Goal: Task Accomplishment & Management: Manage account settings

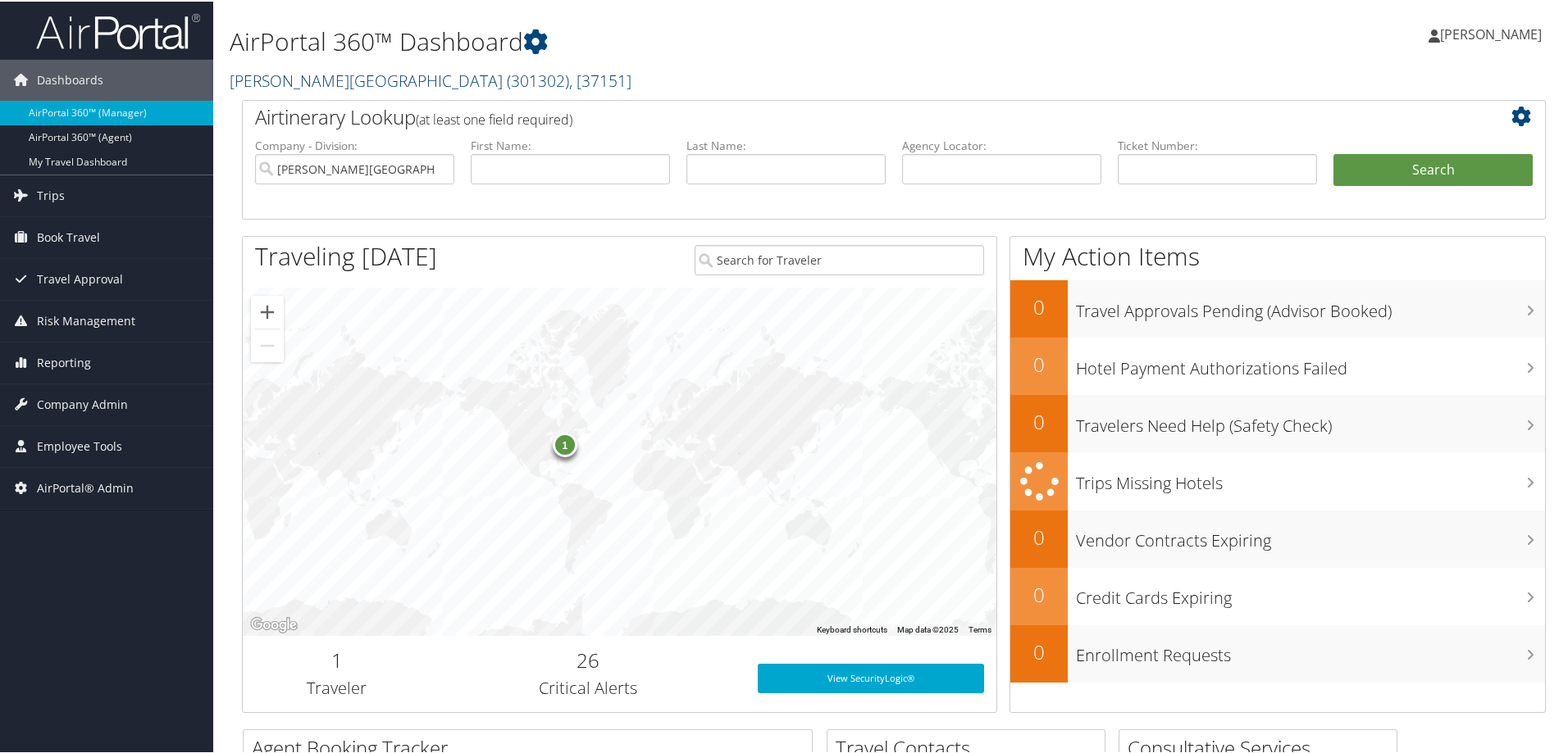
click at [507, 76] on span "( 301302 )" at bounding box center [538, 79] width 63 height 22
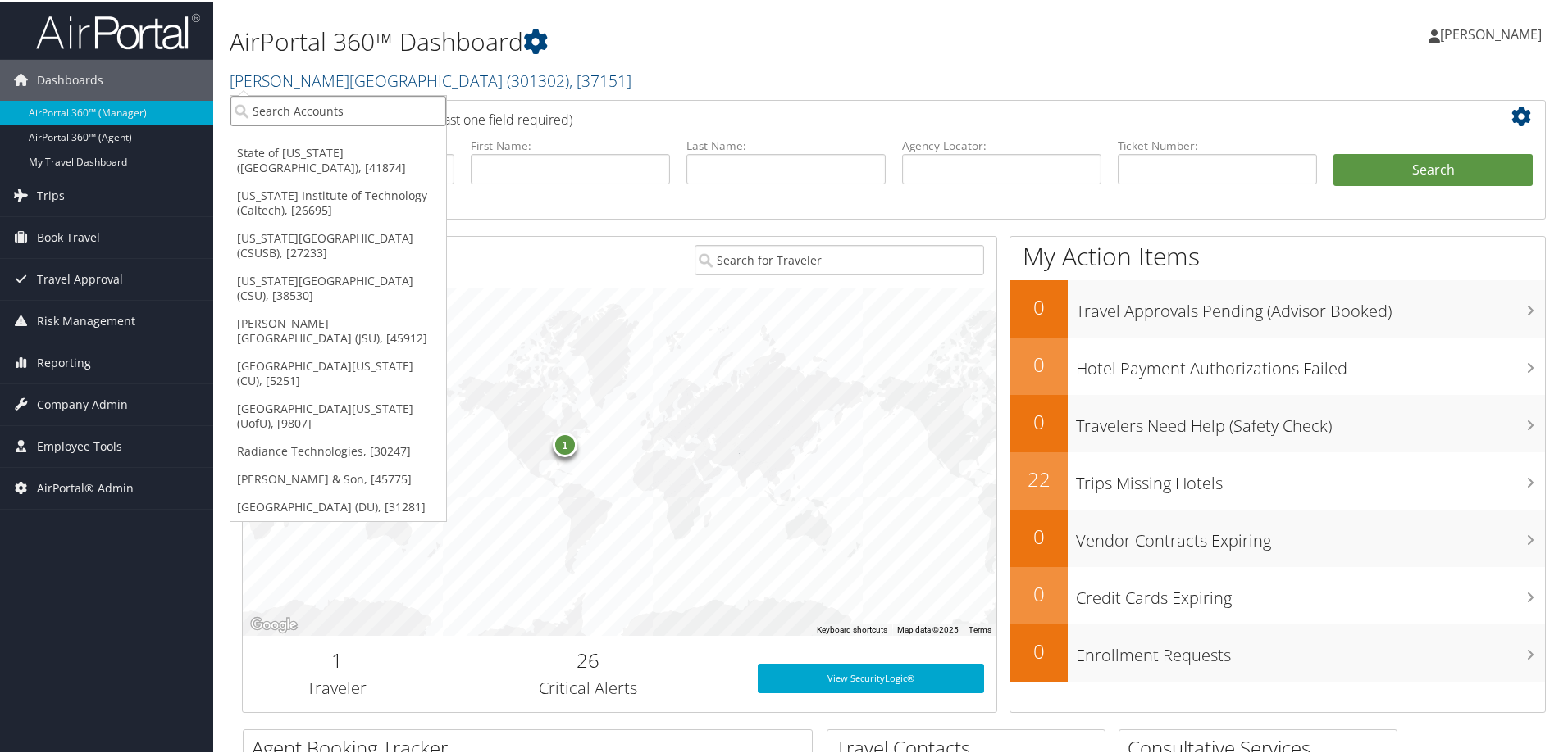
click at [321, 109] on input "search" at bounding box center [339, 109] width 216 height 30
type input "university of colorado"
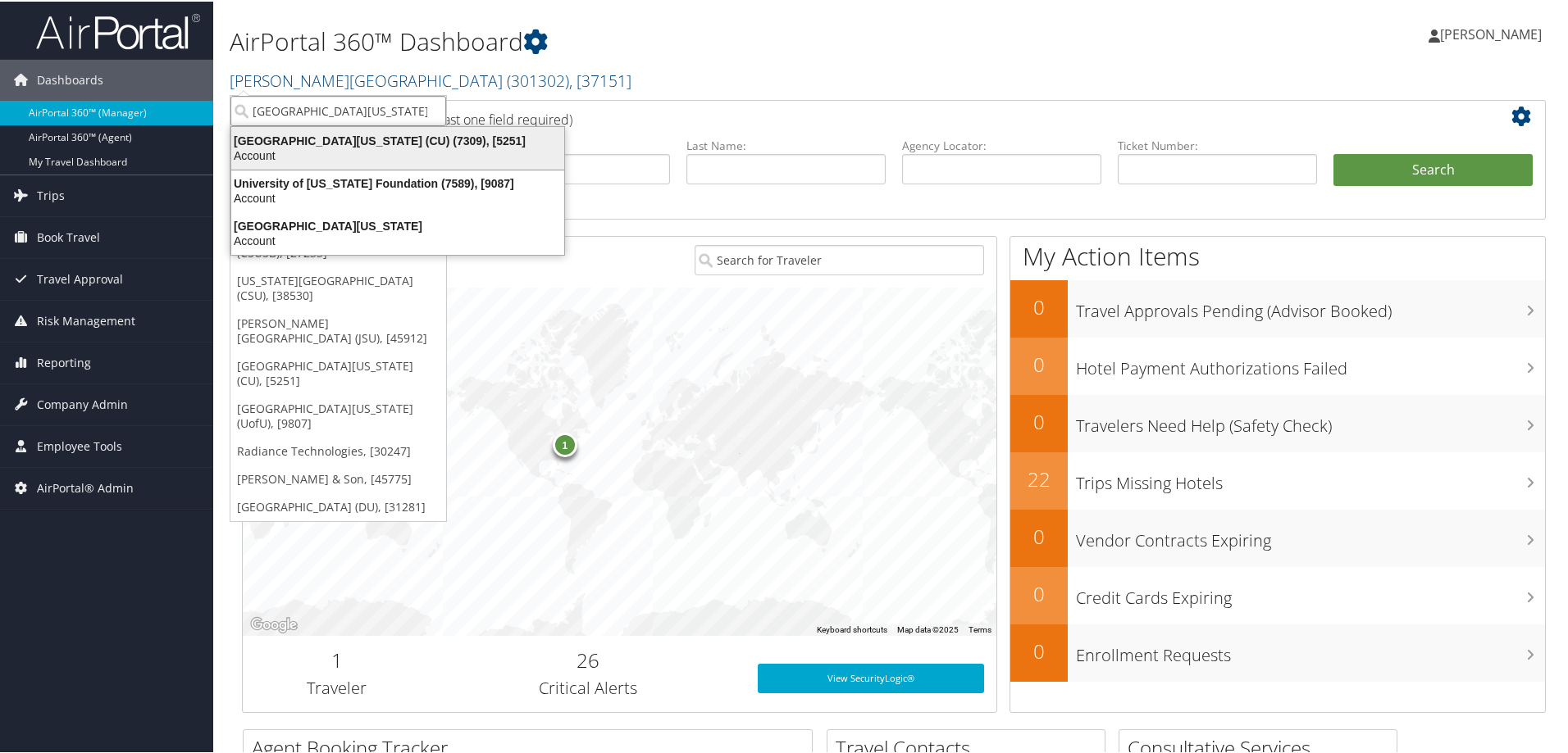
click at [442, 140] on div "University of Colorado (CU) (7309), [5251]" at bounding box center [398, 140] width 353 height 15
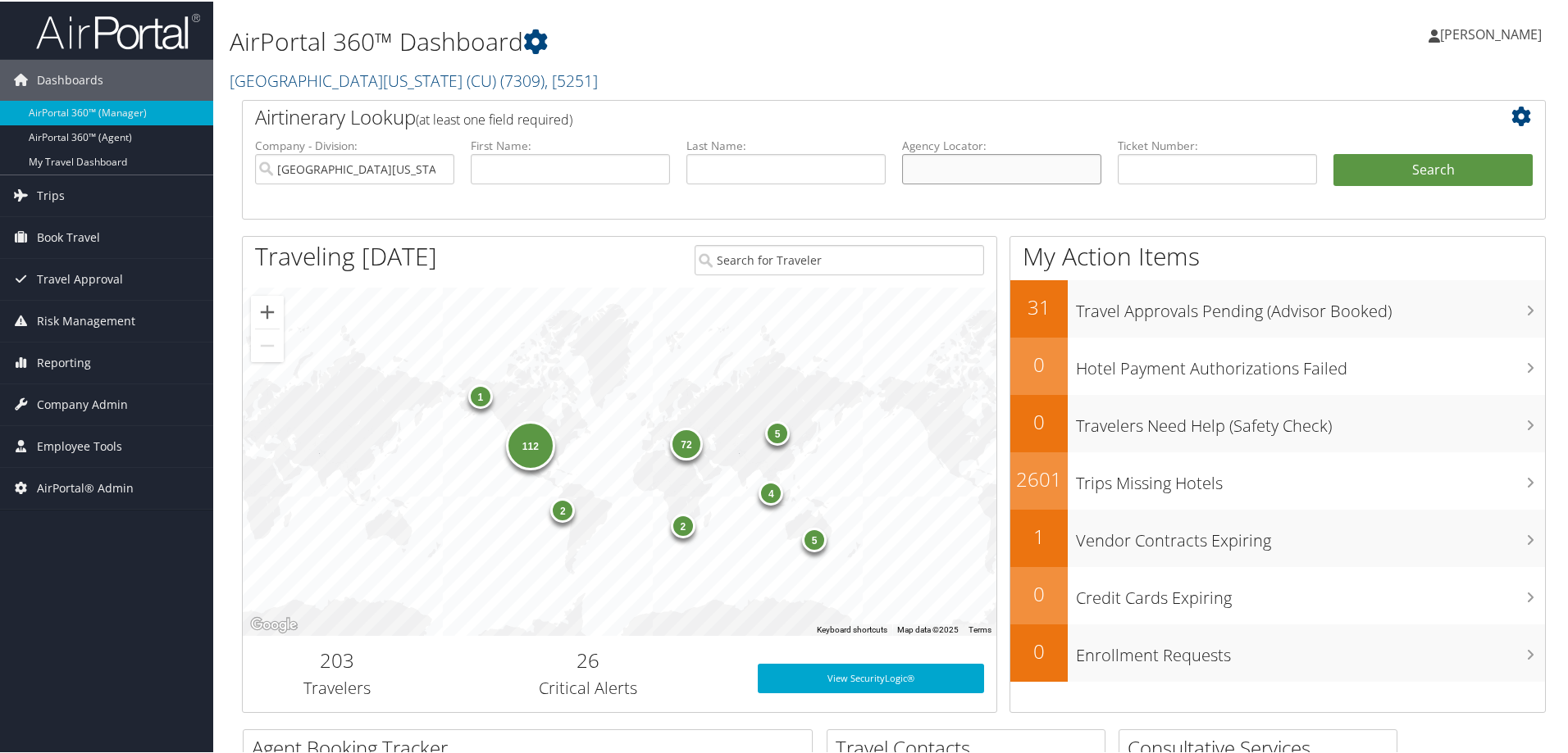
click at [1041, 173] on input "text" at bounding box center [1002, 167] width 199 height 30
click at [1183, 166] on input "text" at bounding box center [1217, 167] width 199 height 30
type input "0017310251209"
click at [1333, 152] on button "Search" at bounding box center [1433, 168] width 199 height 33
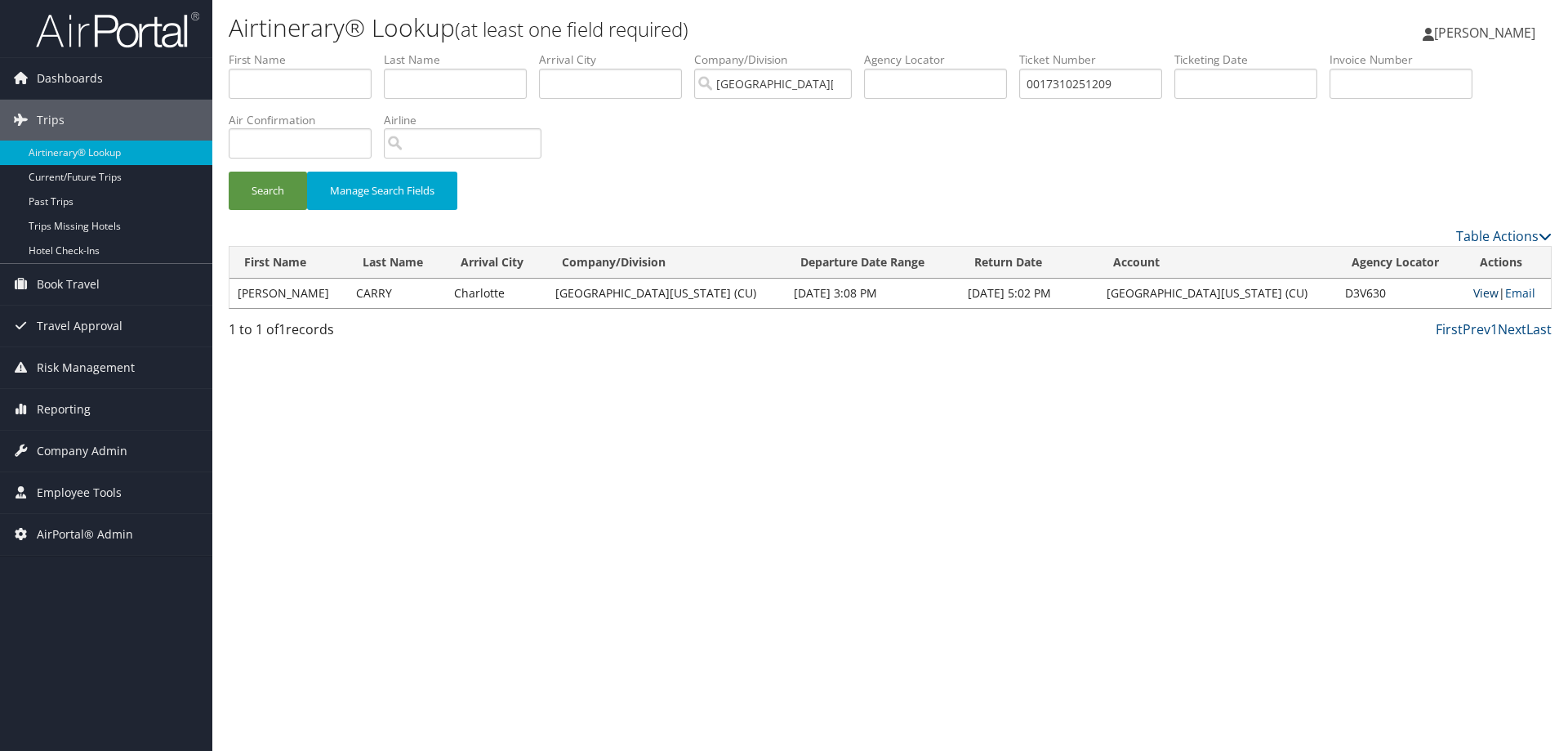
click at [1476, 288] on link "View" at bounding box center [1486, 293] width 25 height 16
click at [72, 442] on span "Company Admin" at bounding box center [82, 451] width 91 height 41
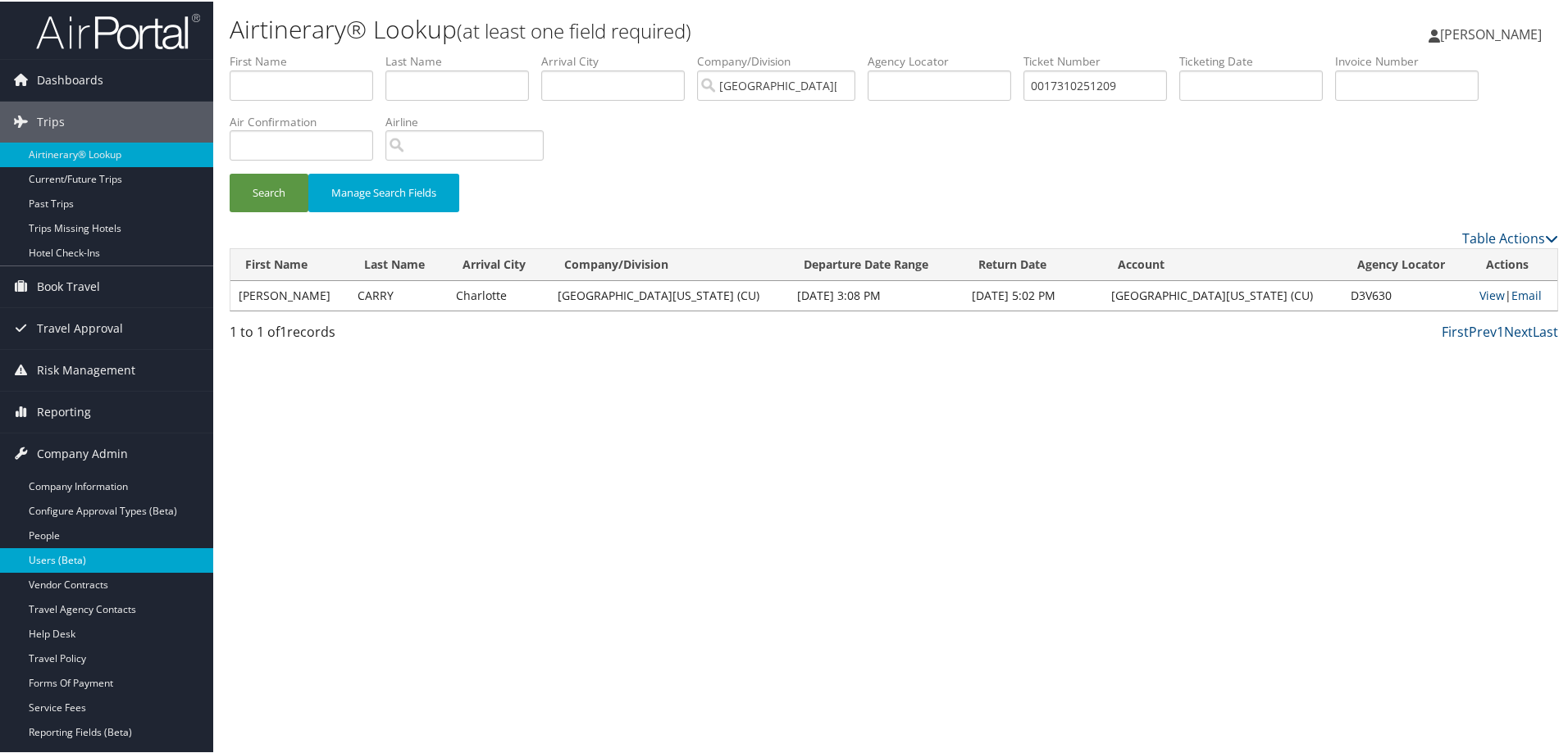
click at [94, 563] on link "Users (Beta)" at bounding box center [106, 558] width 213 height 24
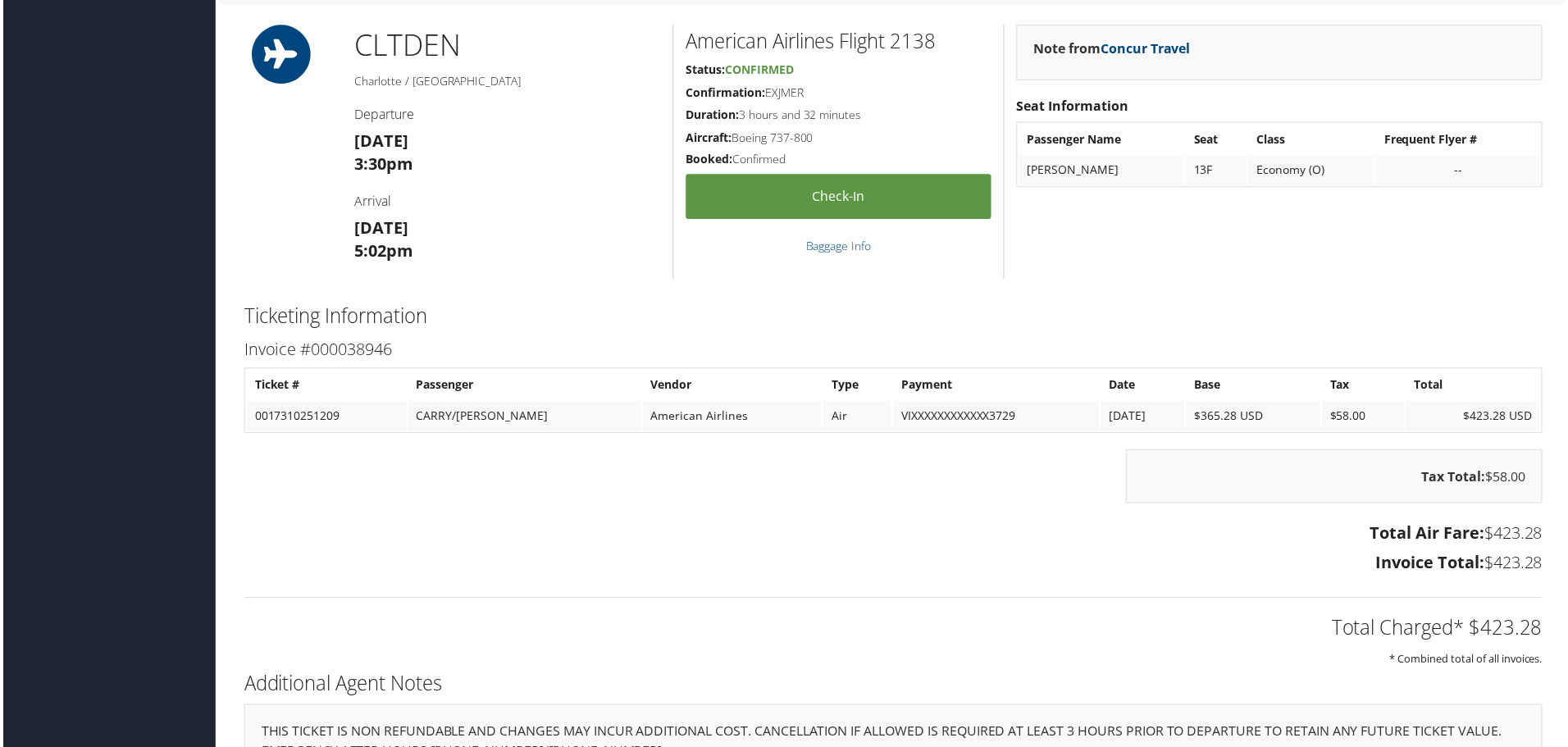
scroll to position [1231, 0]
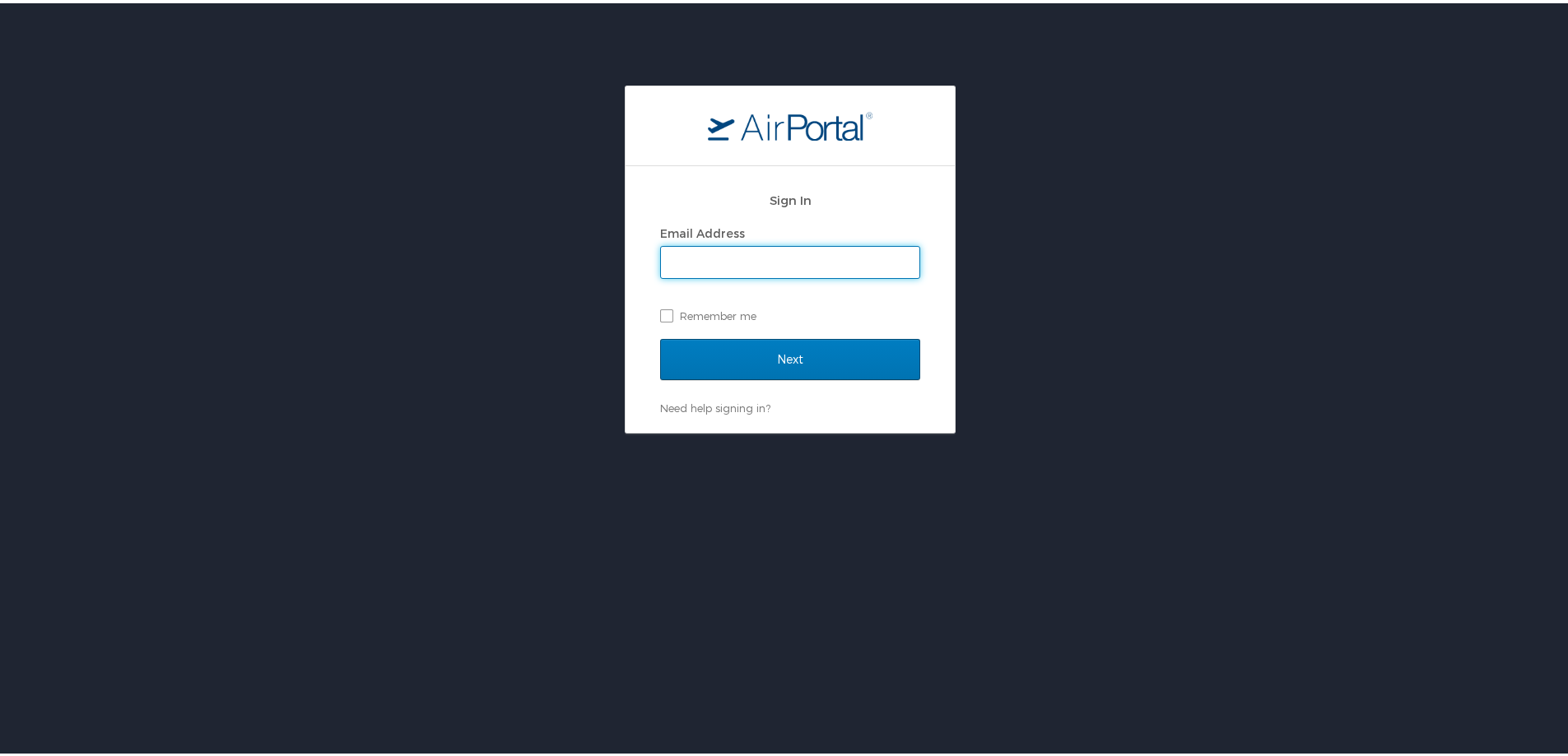
type input "[PERSON_NAME][EMAIL_ADDRESS][PERSON_NAME][DOMAIN_NAME]"
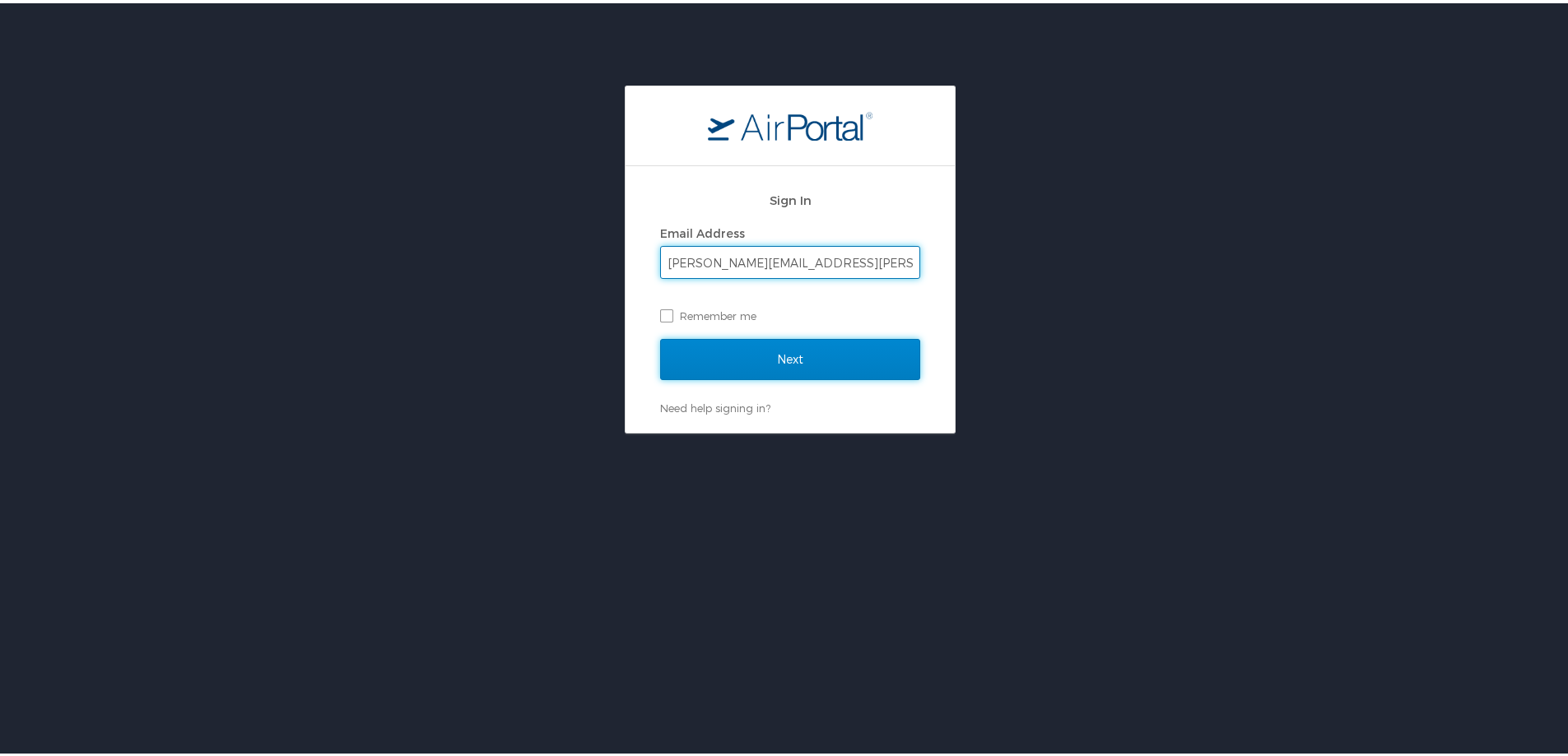
click at [771, 352] on input "Next" at bounding box center [790, 356] width 260 height 41
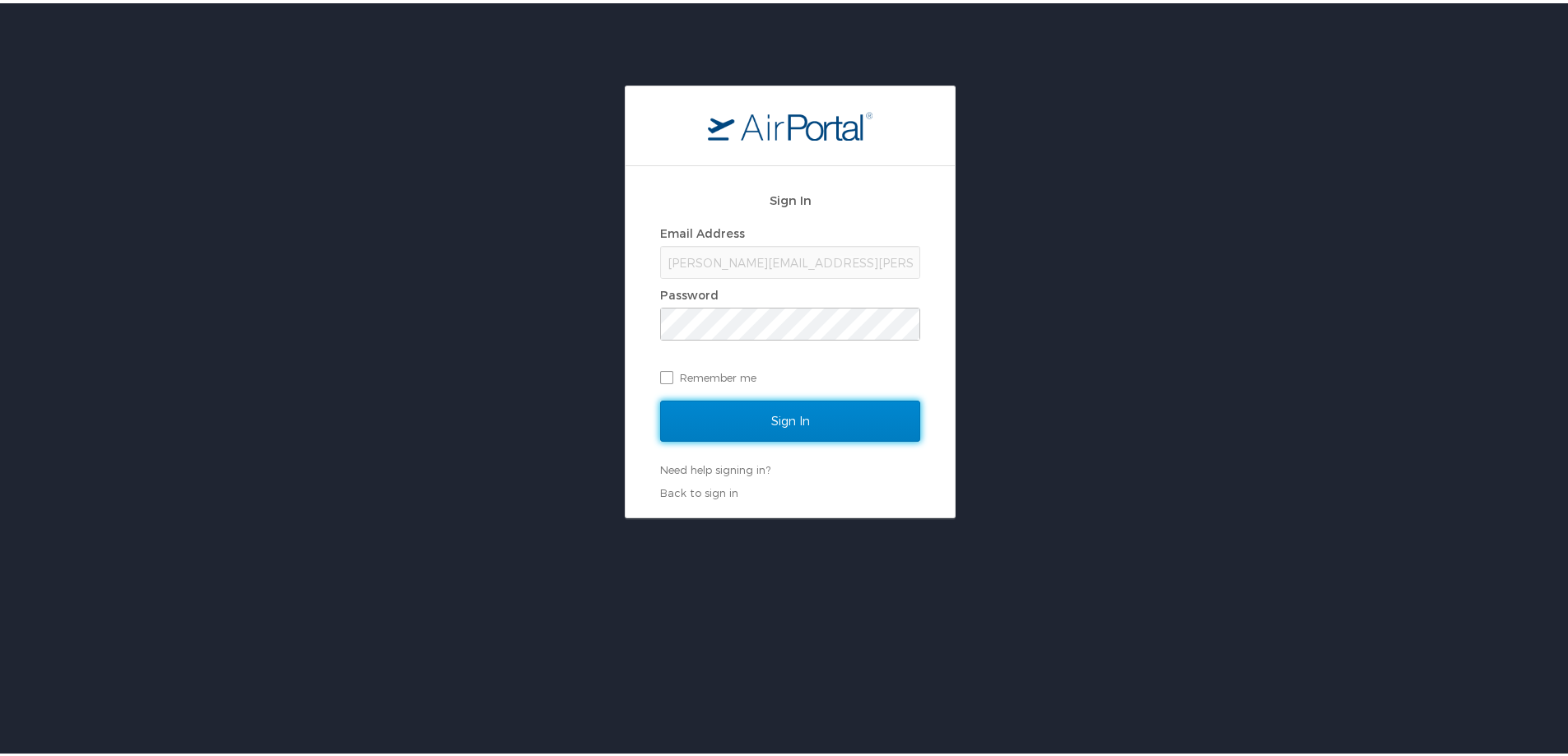
click at [769, 428] on input "Sign In" at bounding box center [790, 418] width 260 height 41
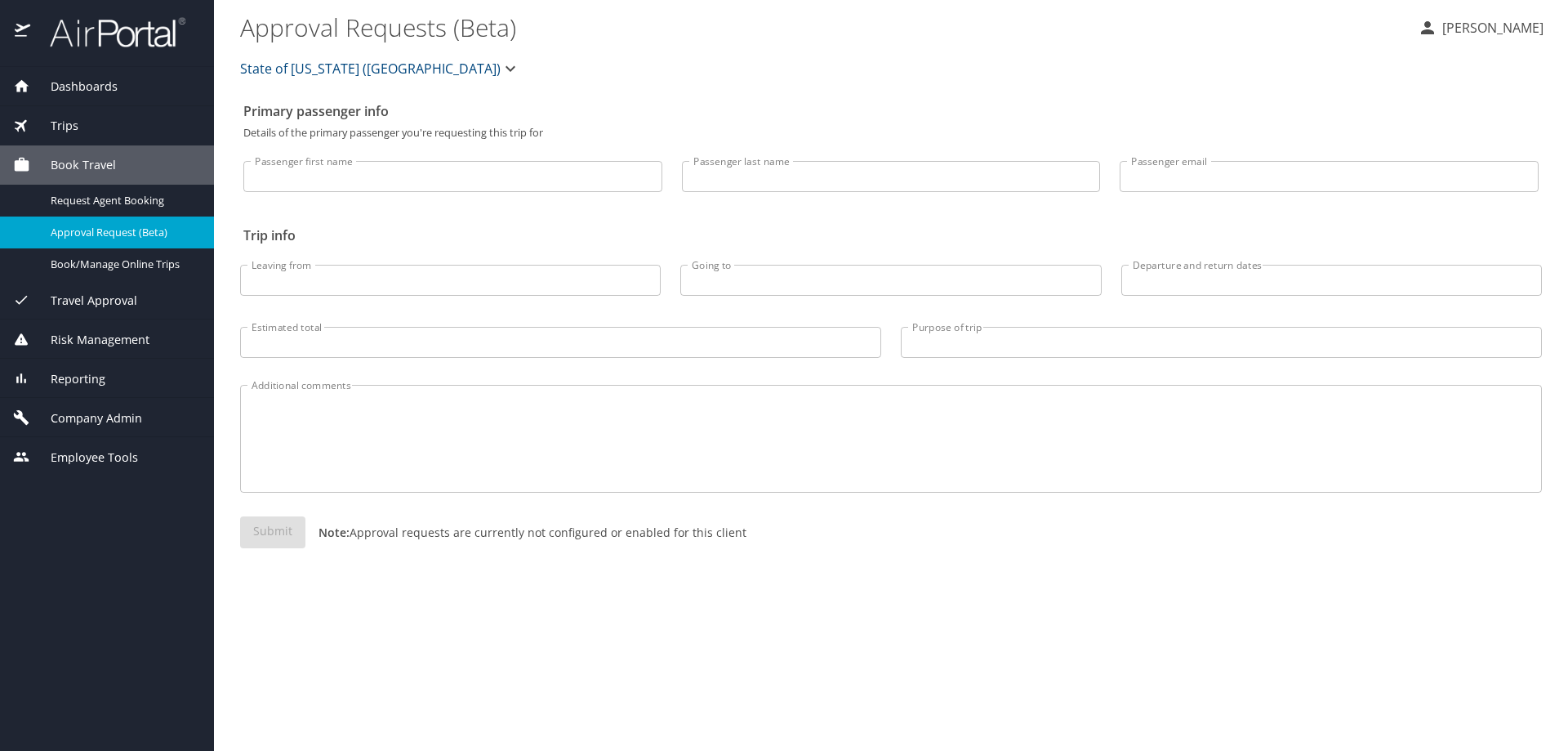
click at [117, 383] on div "Reporting" at bounding box center [107, 379] width 188 height 18
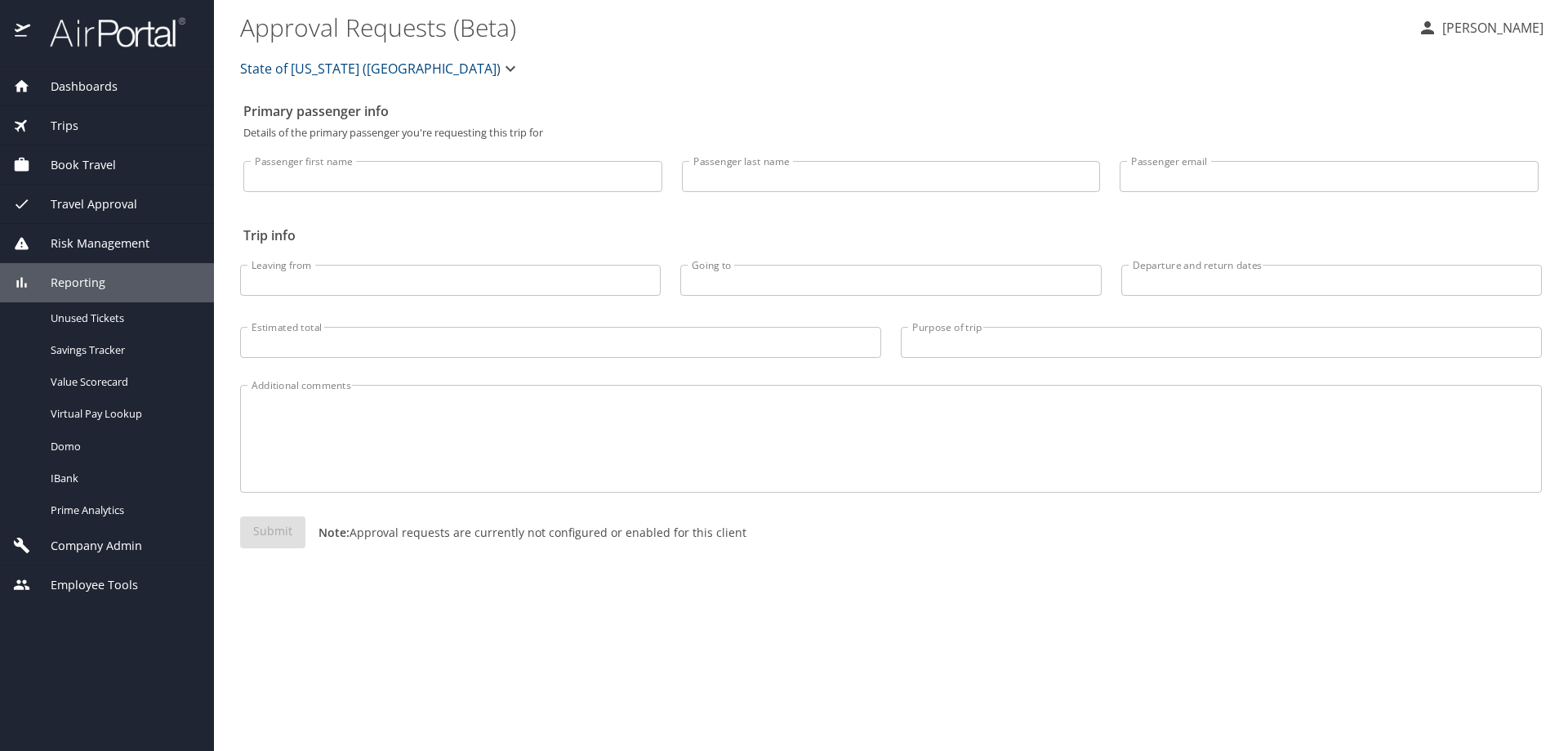
click at [103, 548] on span "Company Admin" at bounding box center [86, 546] width 112 height 18
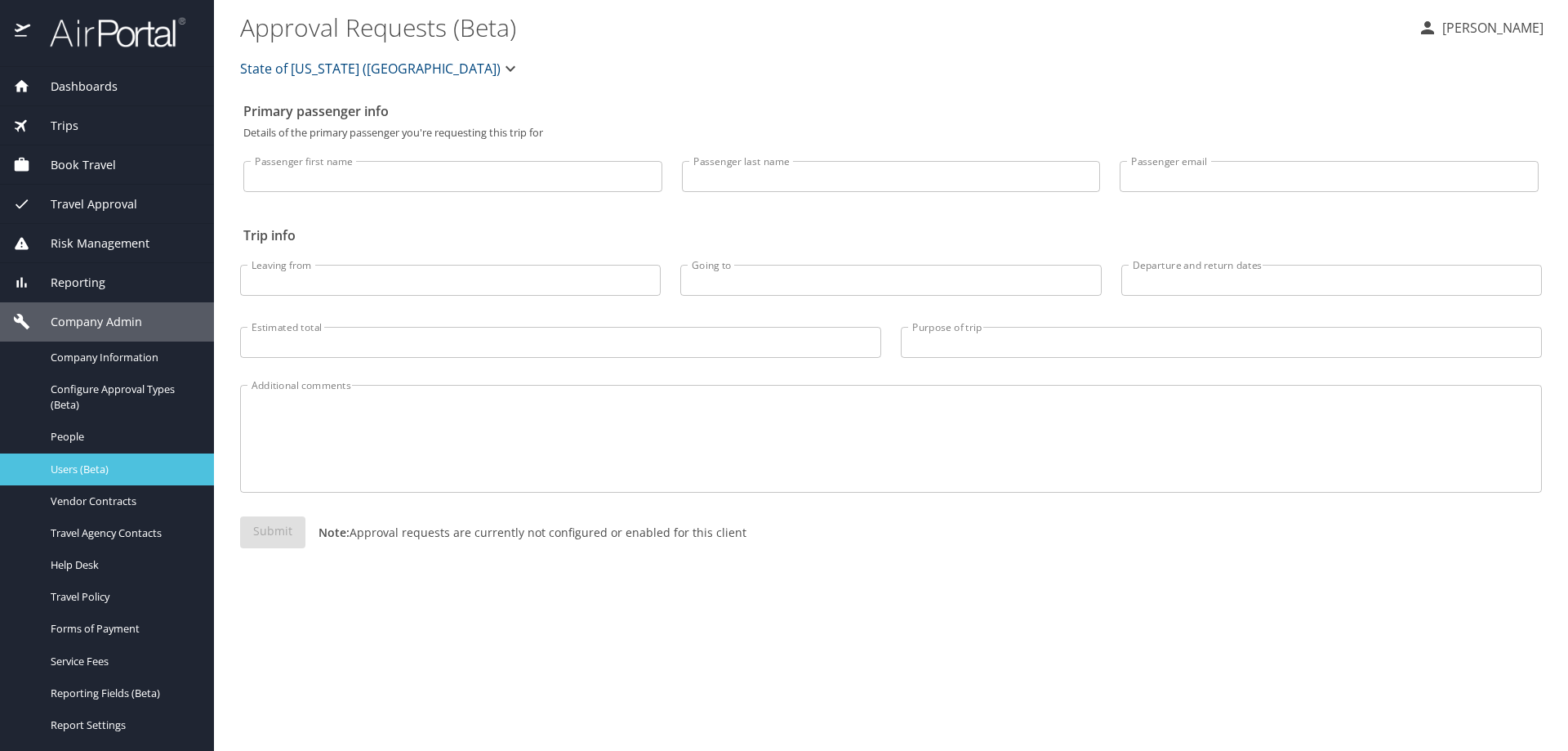
click at [99, 472] on span "Users (Beta)" at bounding box center [122, 469] width 144 height 16
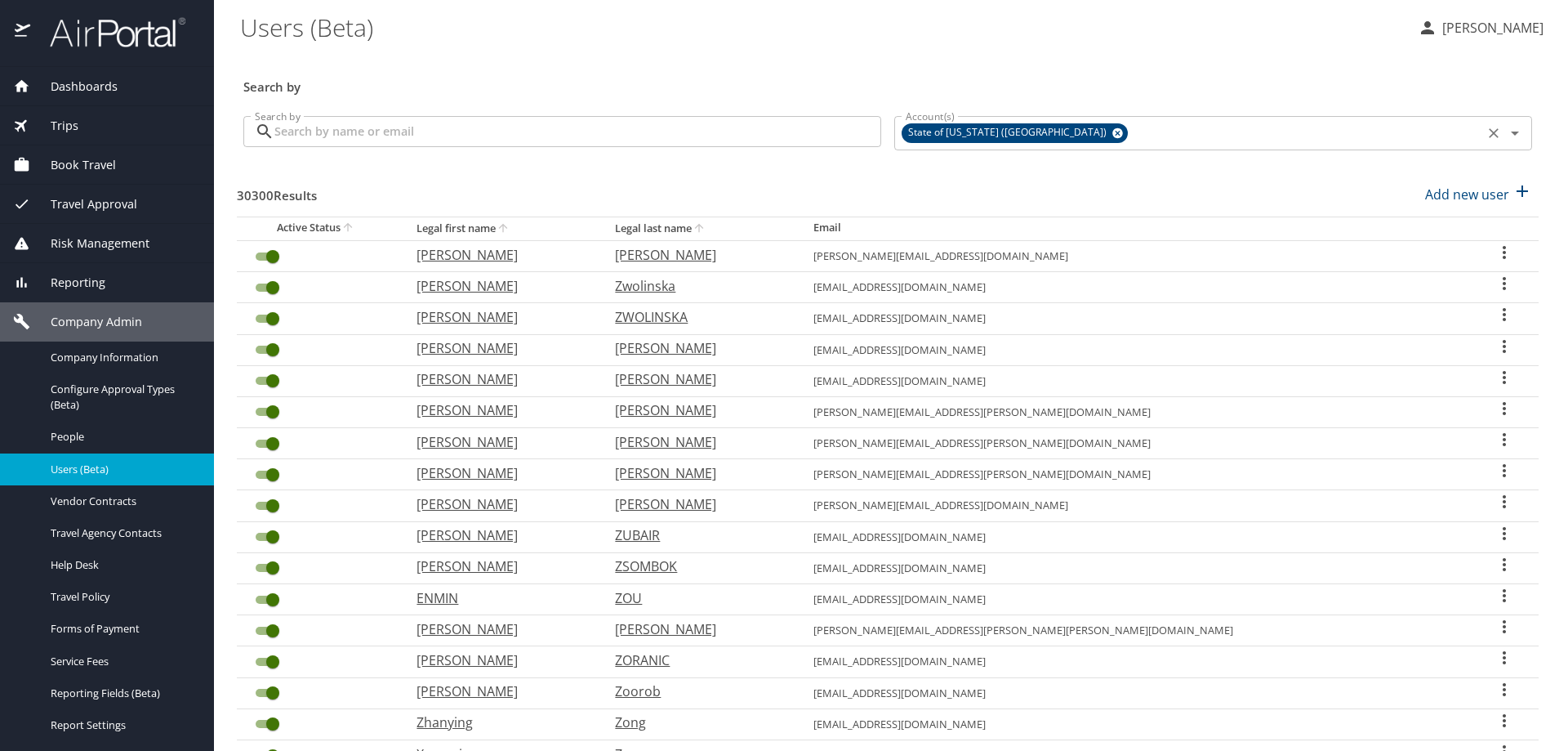
click at [1111, 128] on icon at bounding box center [1117, 133] width 12 height 18
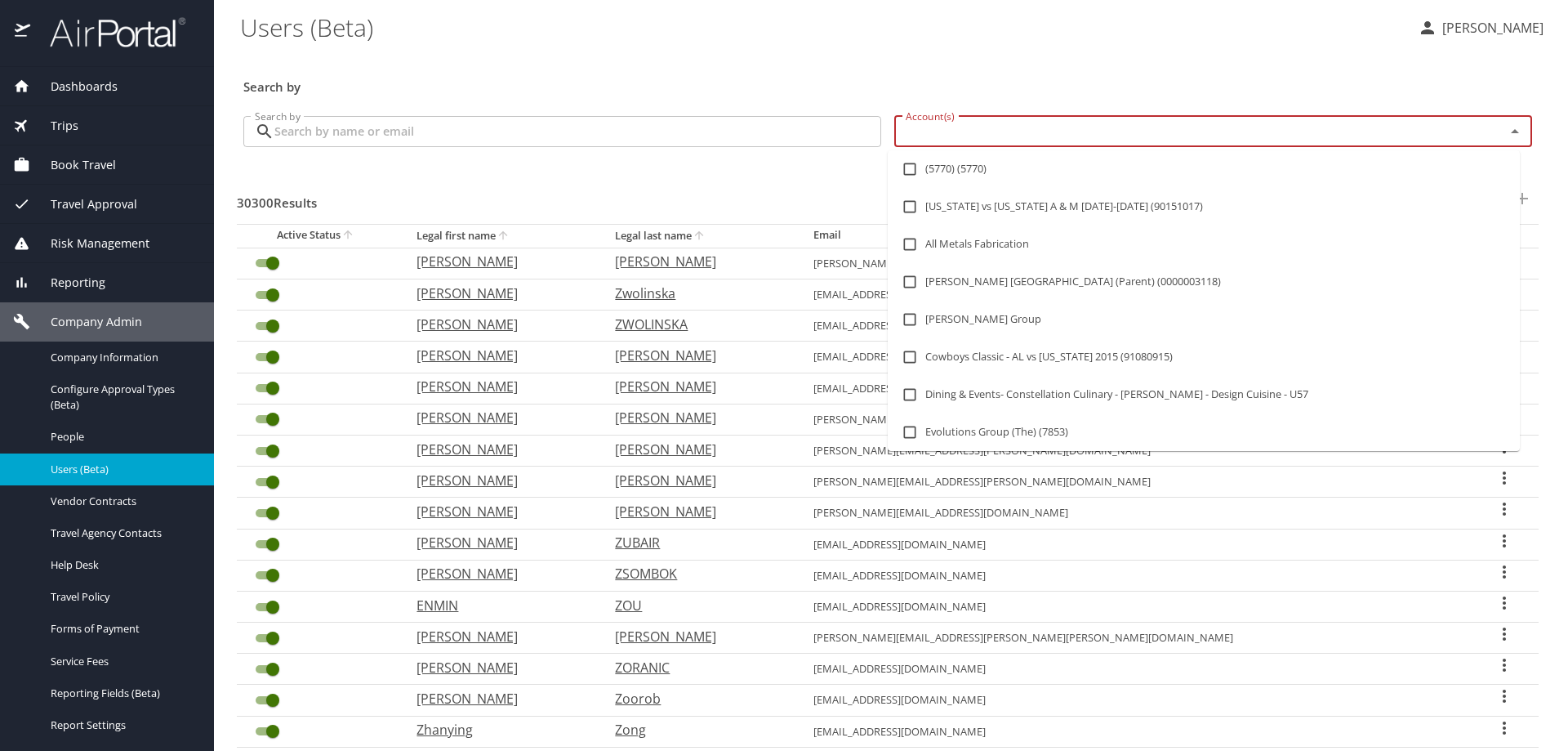
click at [1011, 135] on input "Account(s)" at bounding box center [1189, 131] width 580 height 21
type input "7309"
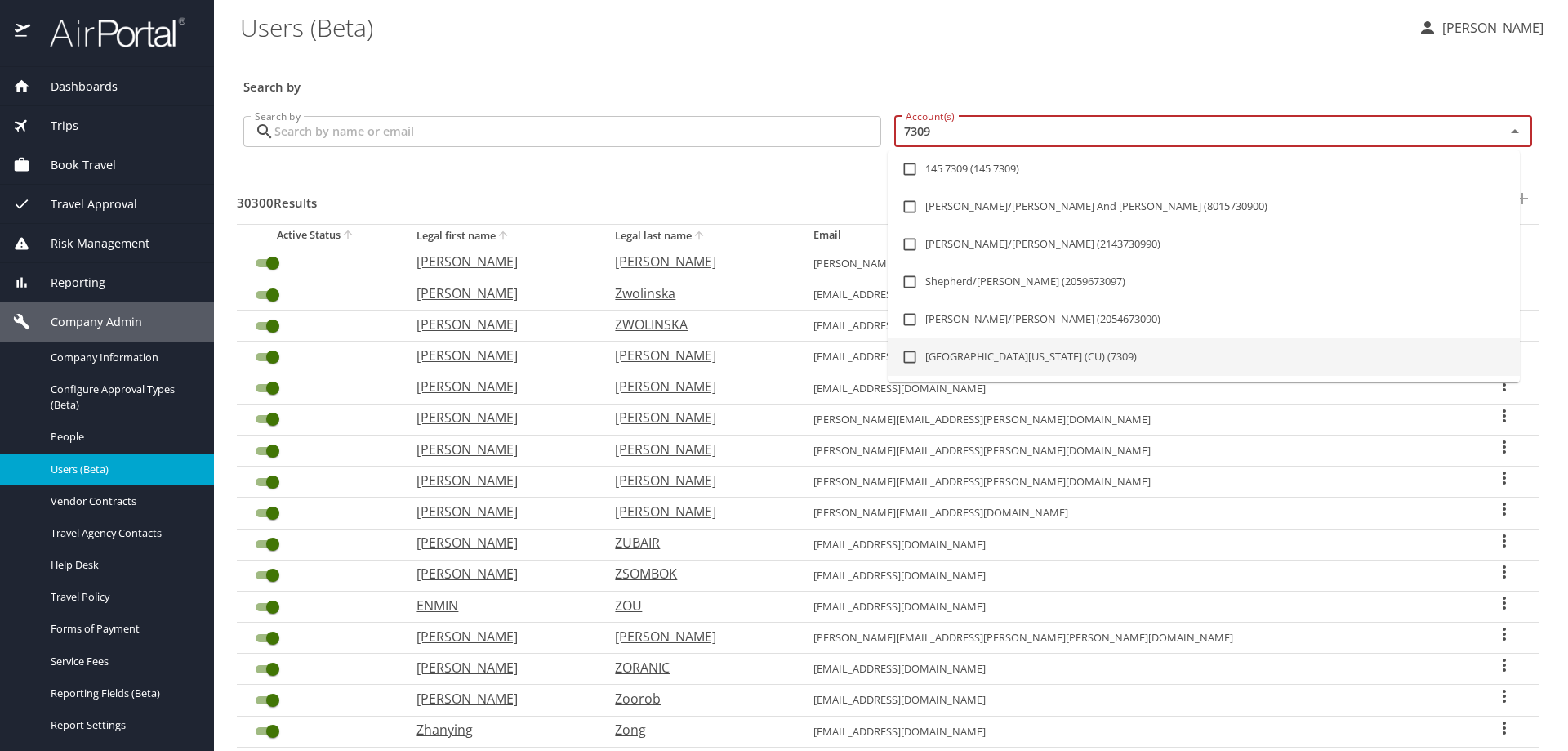
click at [977, 353] on li "[GEOGRAPHIC_DATA][US_STATE] (CU) (7309)" at bounding box center [1204, 357] width 632 height 38
checkbox input "true"
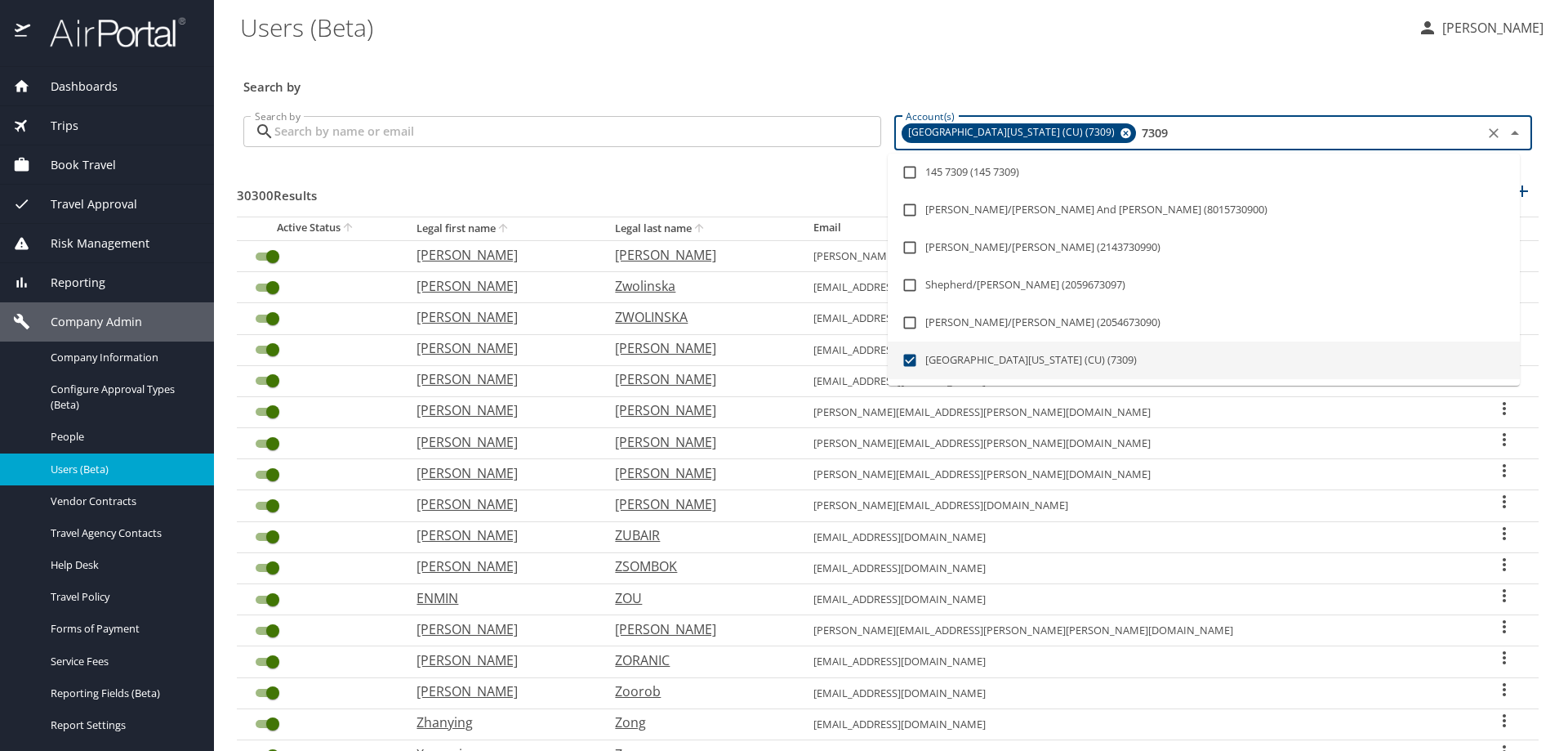
checkbox input "false"
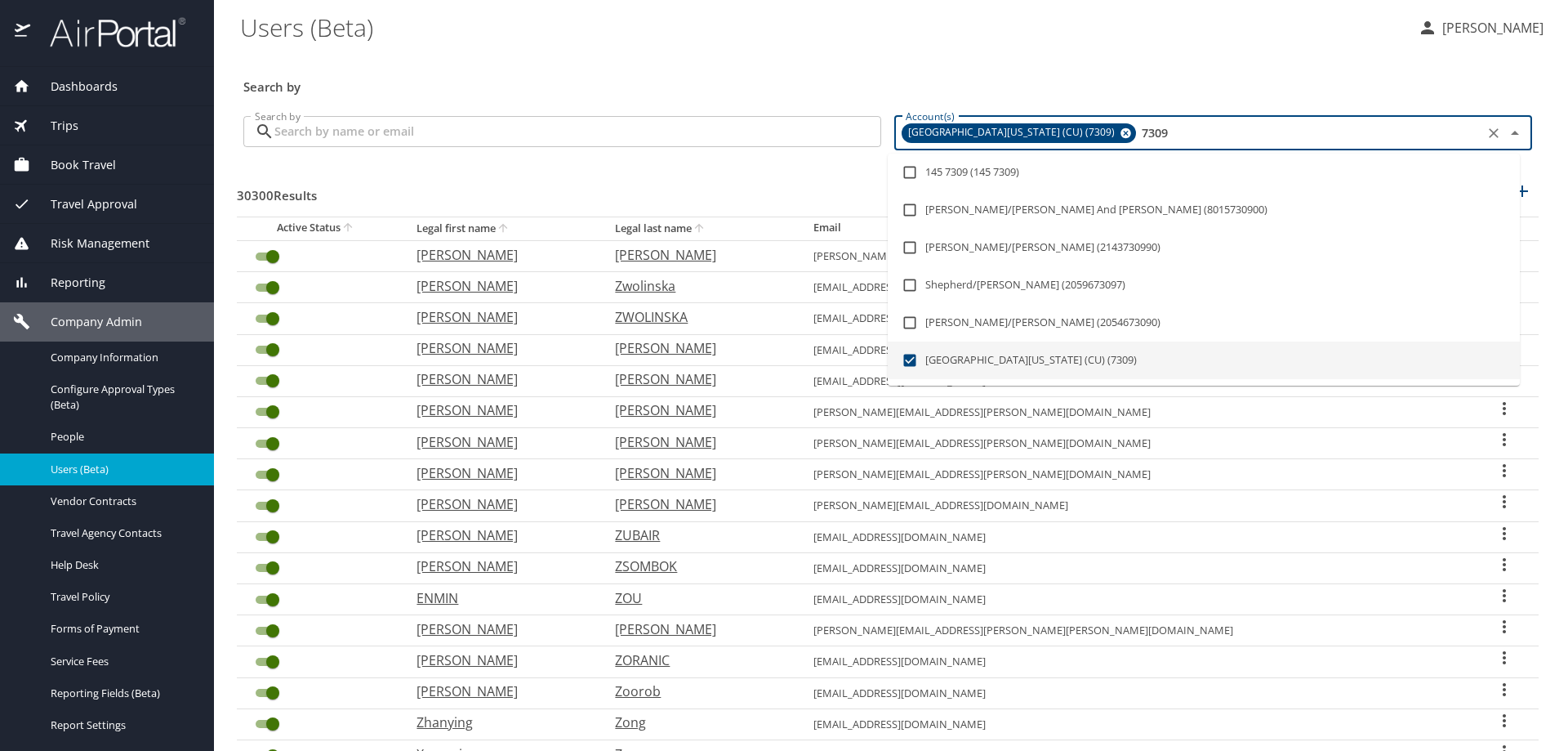
checkbox input "false"
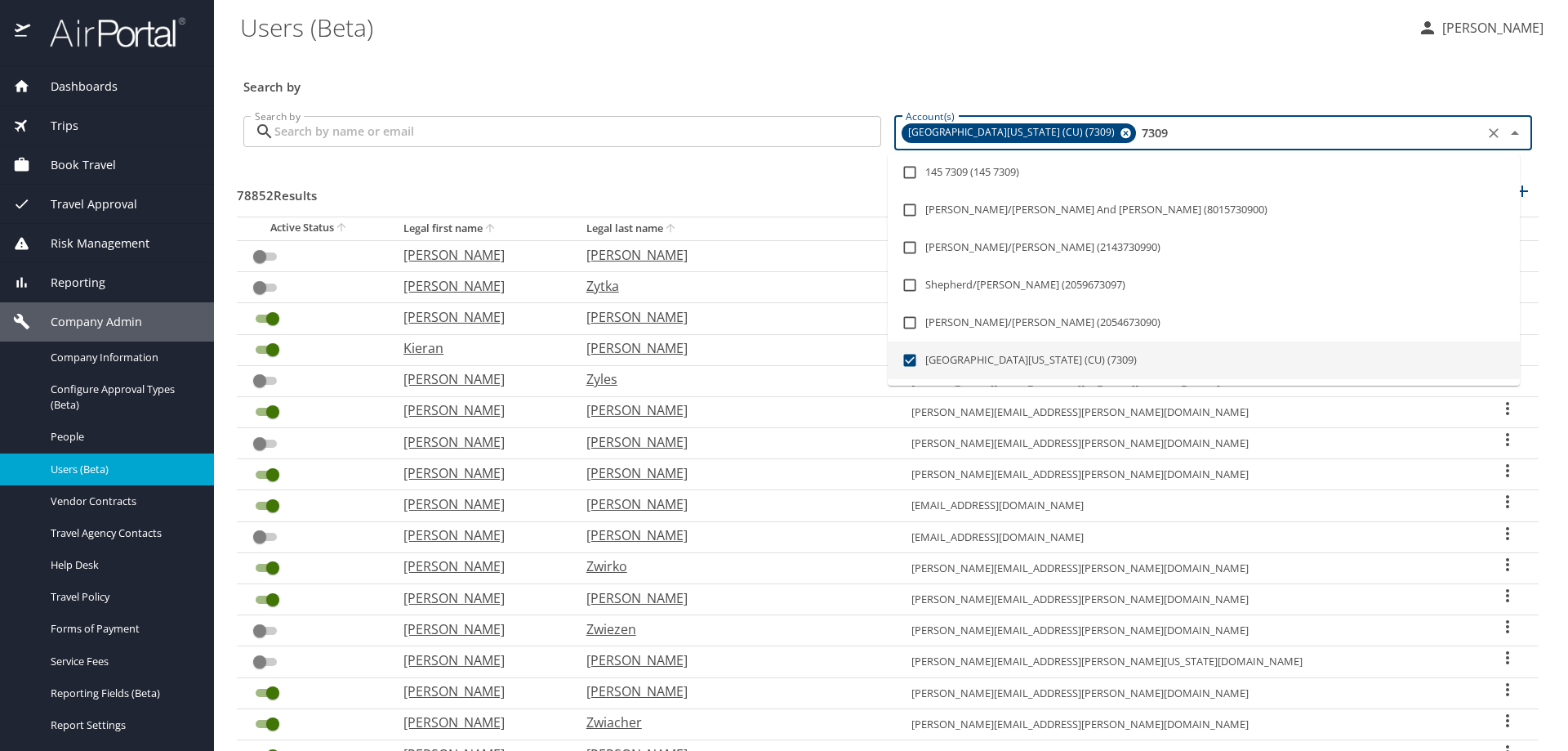
type input "7309"
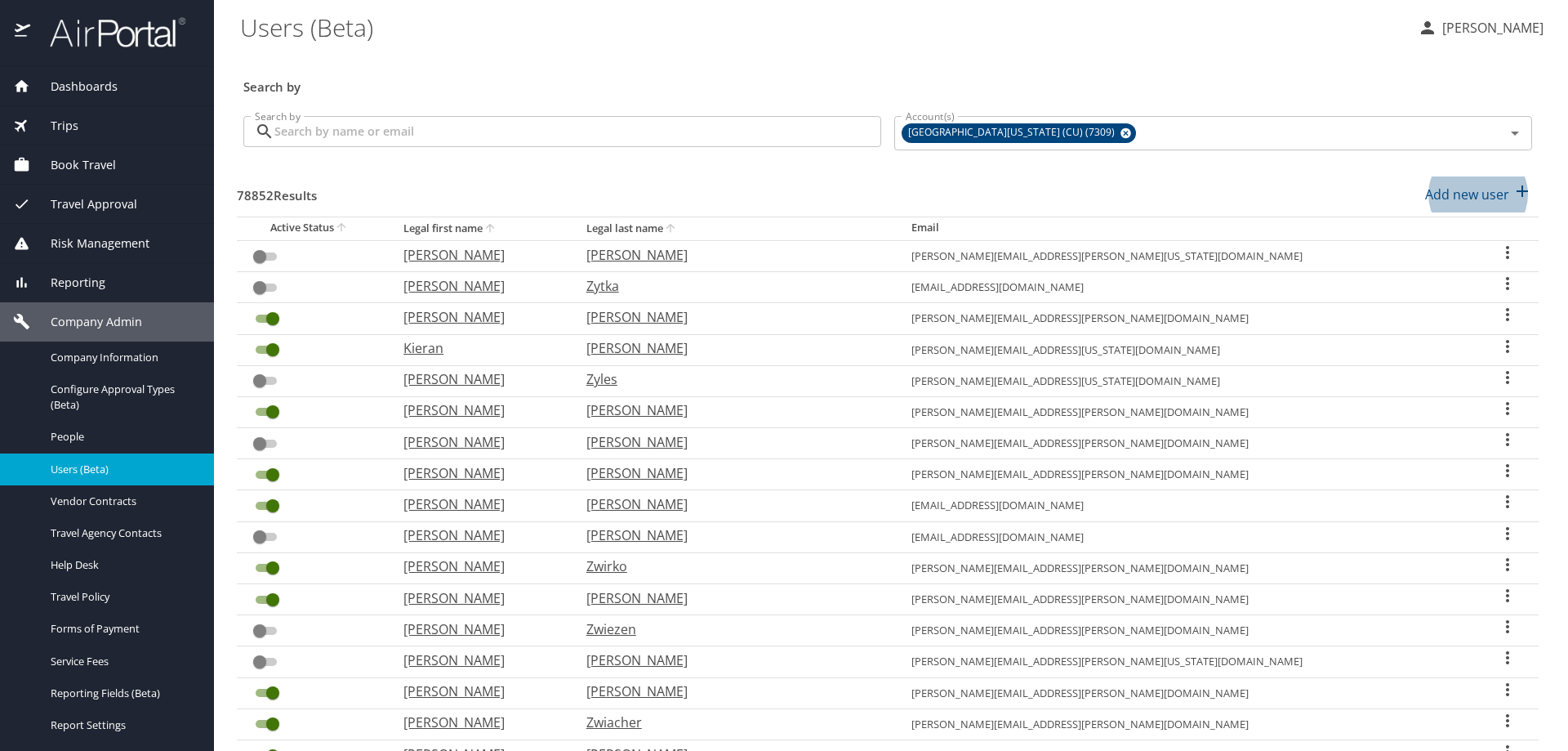
click at [451, 136] on input "Search by" at bounding box center [577, 131] width 607 height 31
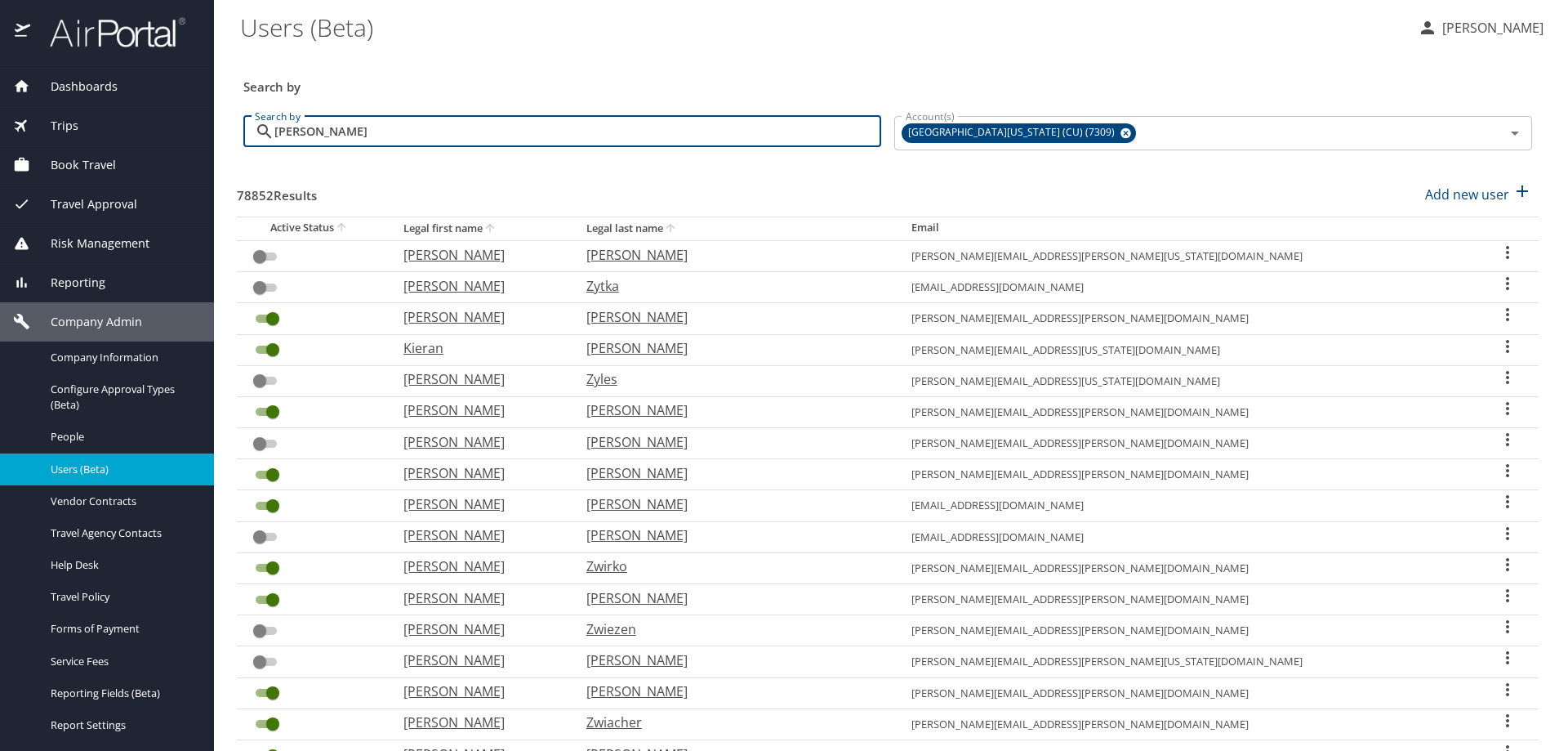
type input "[PERSON_NAME]"
checkbox input "true"
checkbox input "false"
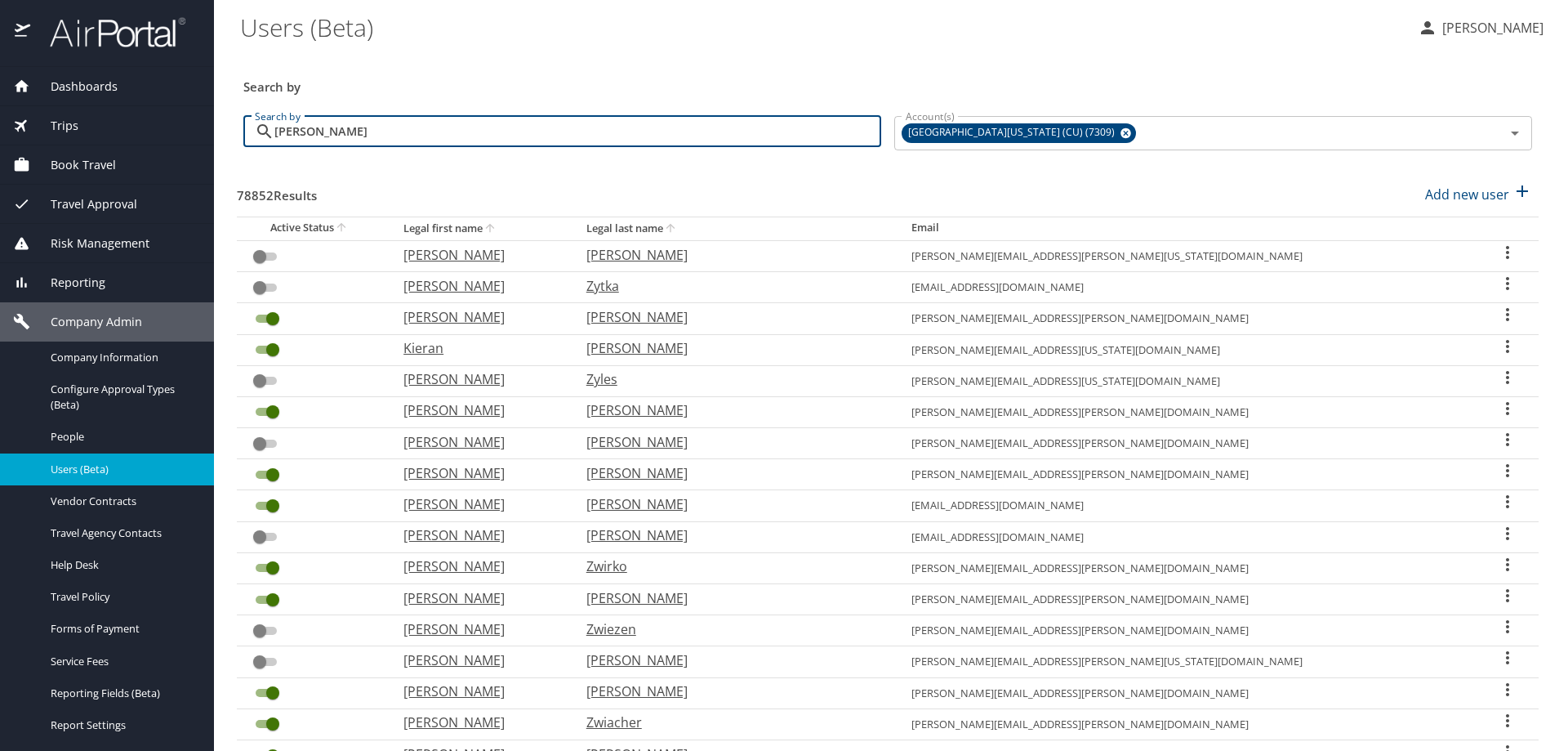
checkbox input "true"
checkbox input "false"
checkbox input "true"
checkbox input "false"
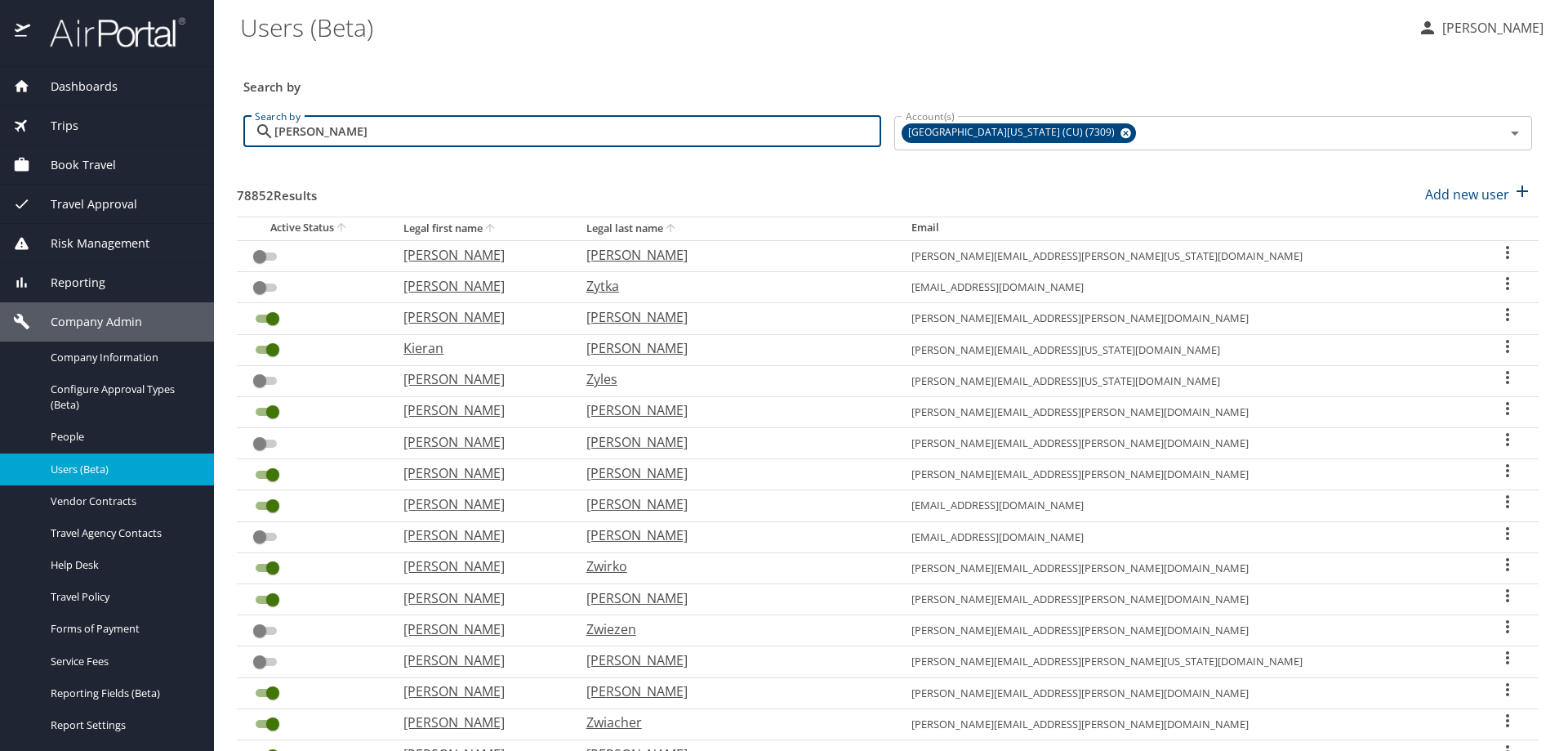
checkbox input "true"
checkbox input "false"
checkbox input "true"
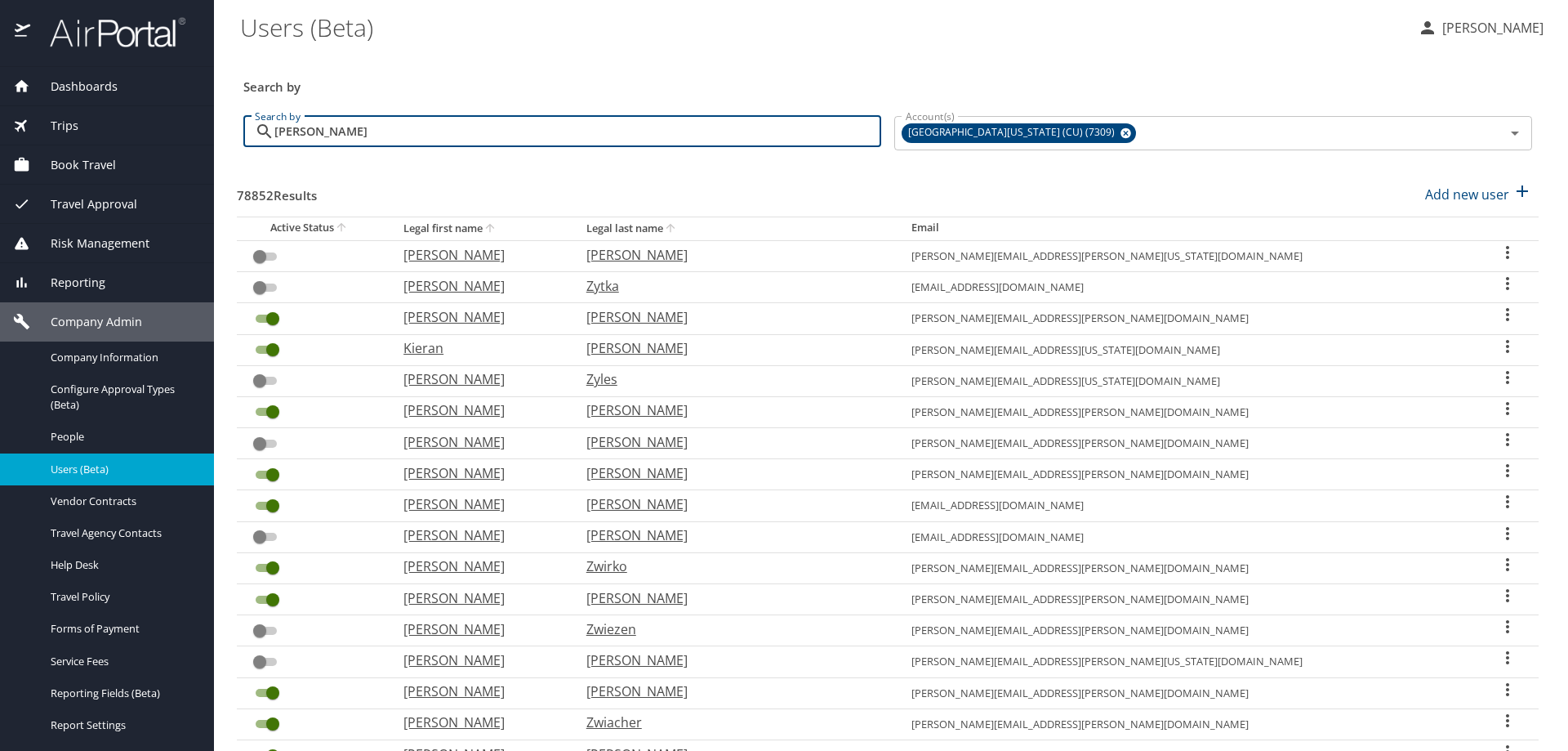
checkbox input "false"
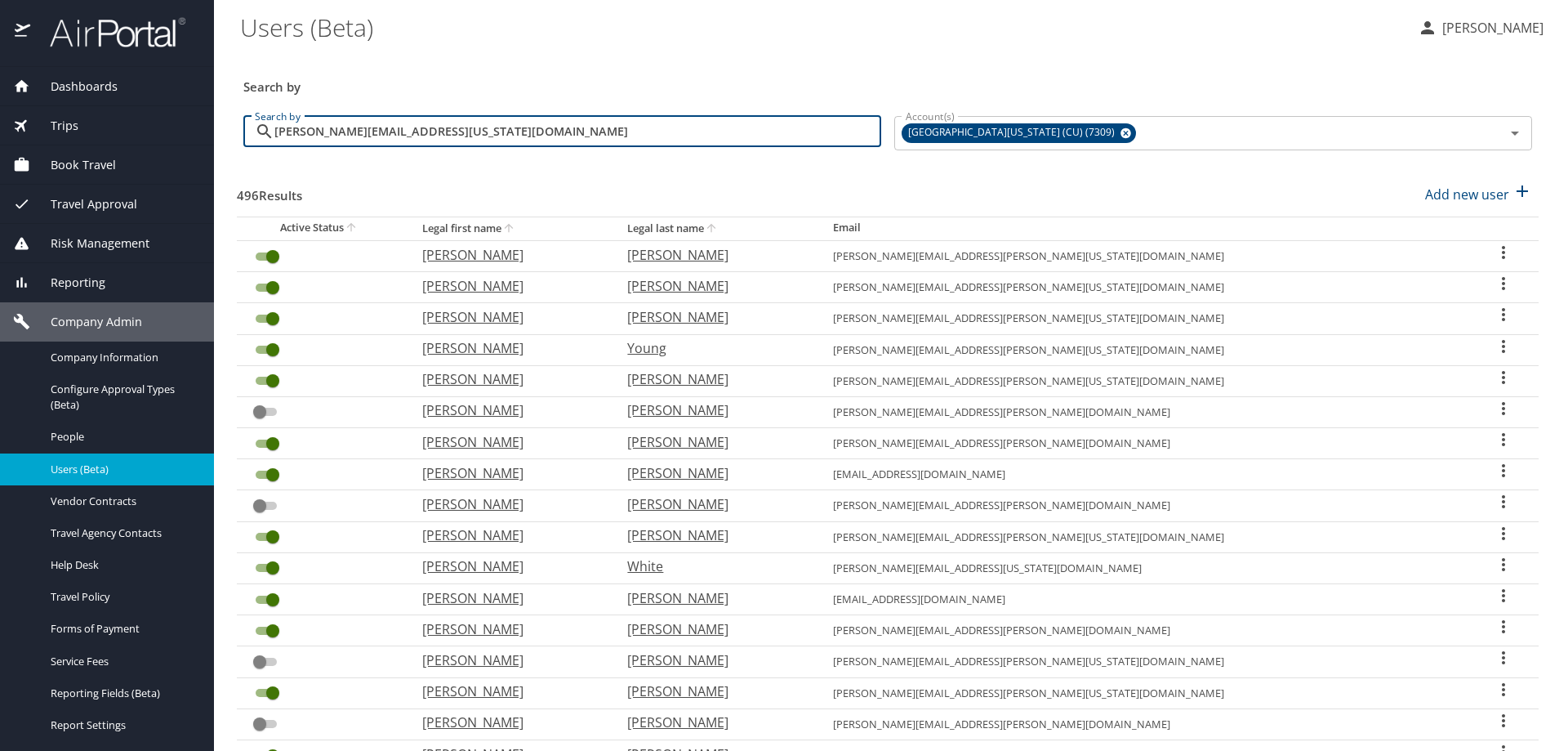
type input "[PERSON_NAME][EMAIL_ADDRESS][US_STATE][DOMAIN_NAME]"
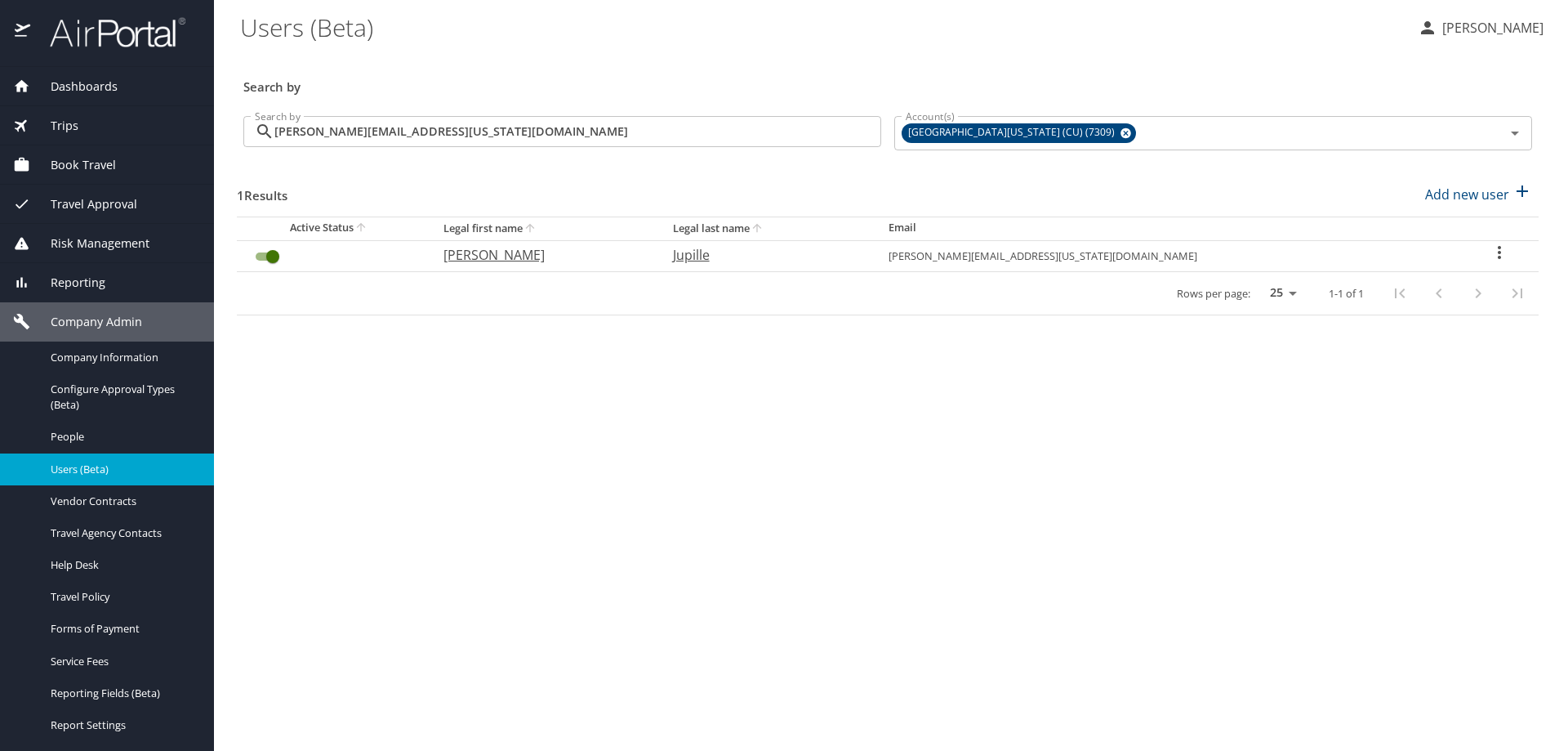
click at [1490, 252] on icon "User Search Table" at bounding box center [1500, 253] width 20 height 20
click at [1441, 260] on li "View profile" at bounding box center [1439, 254] width 237 height 29
select select "US"
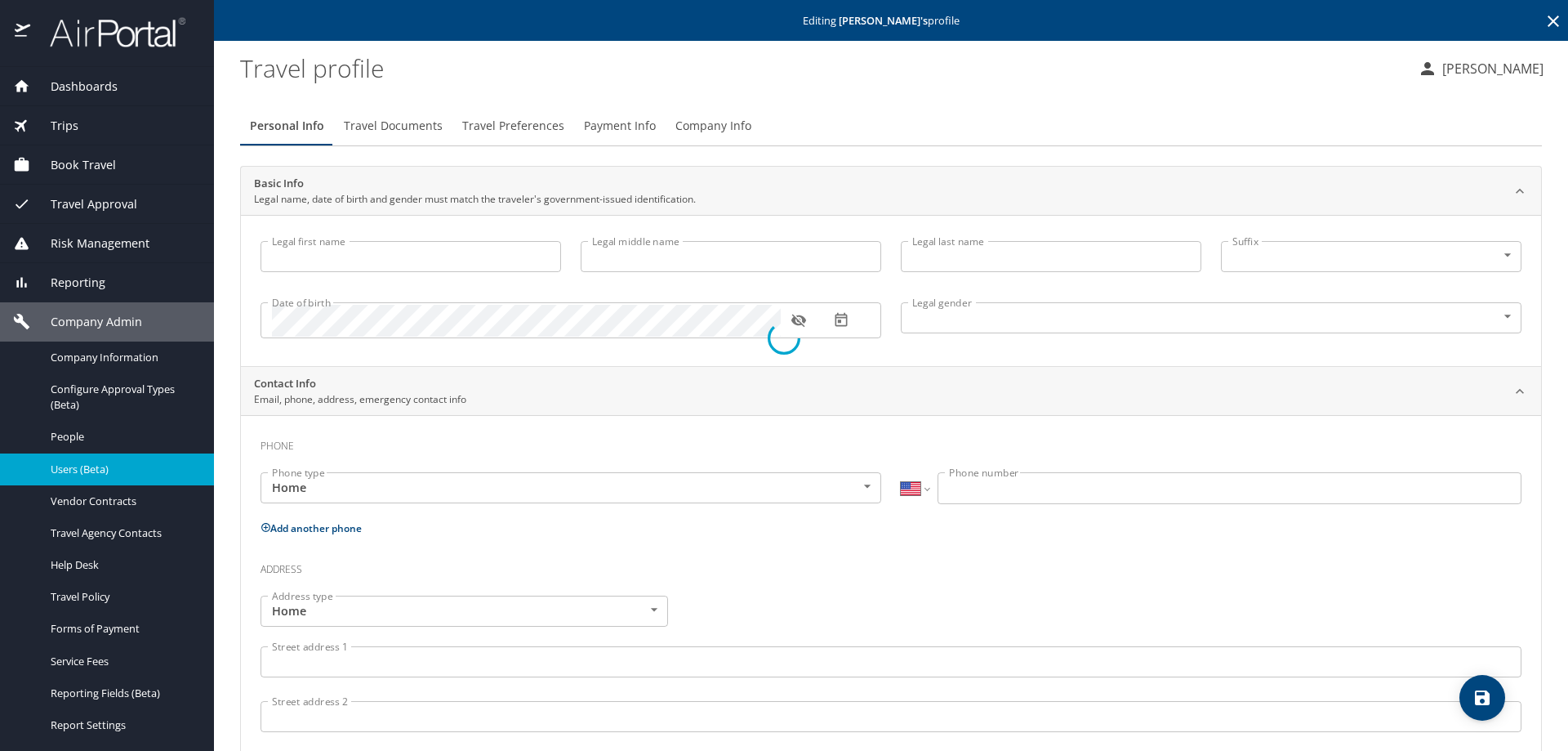
type input "[PERSON_NAME]"
type input "Jupille"
type input "[DEMOGRAPHIC_DATA]"
type input "[PERSON_NAME]"
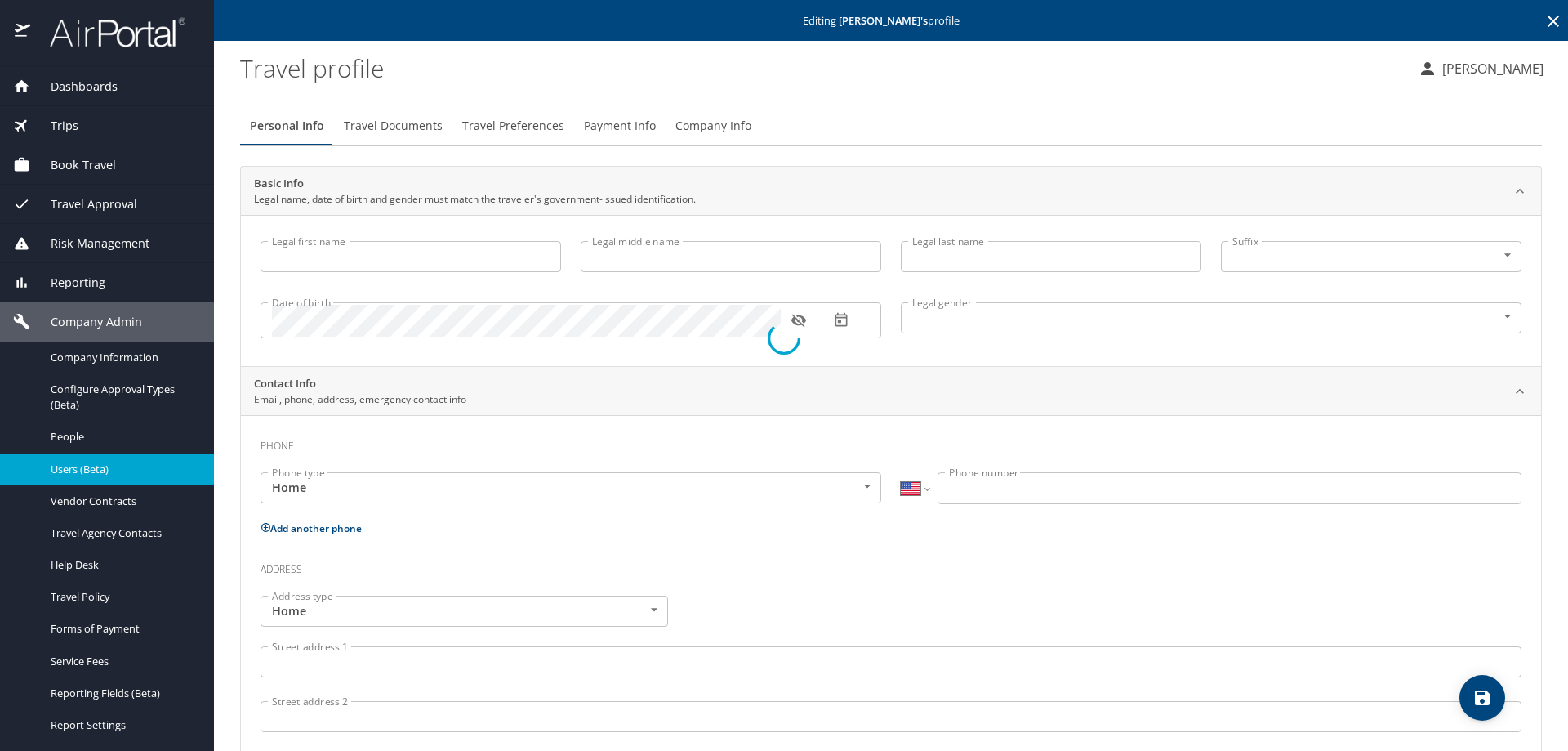
type input "Jupille"
select select "PK"
type input "57886444"
select select "US"
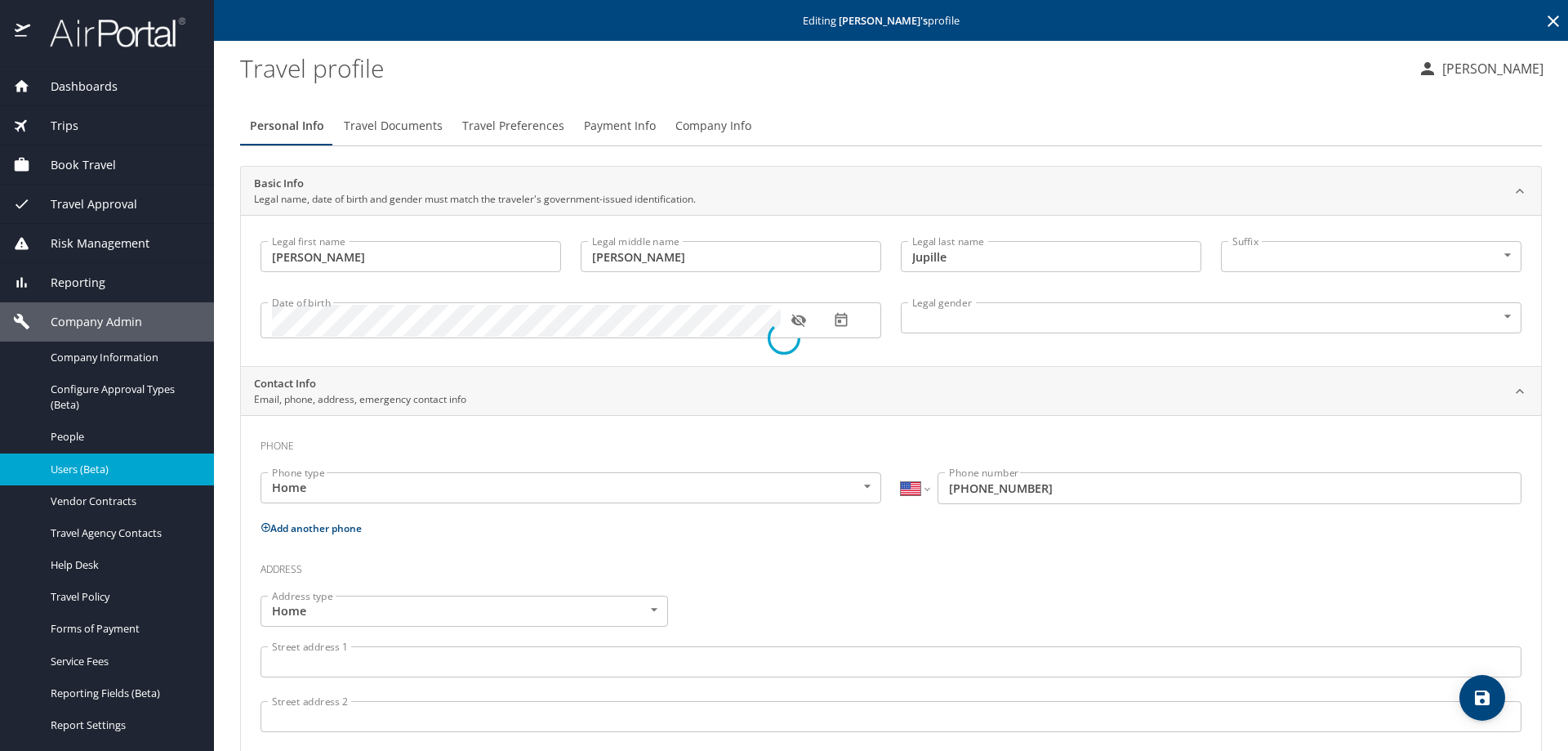
select select "US"
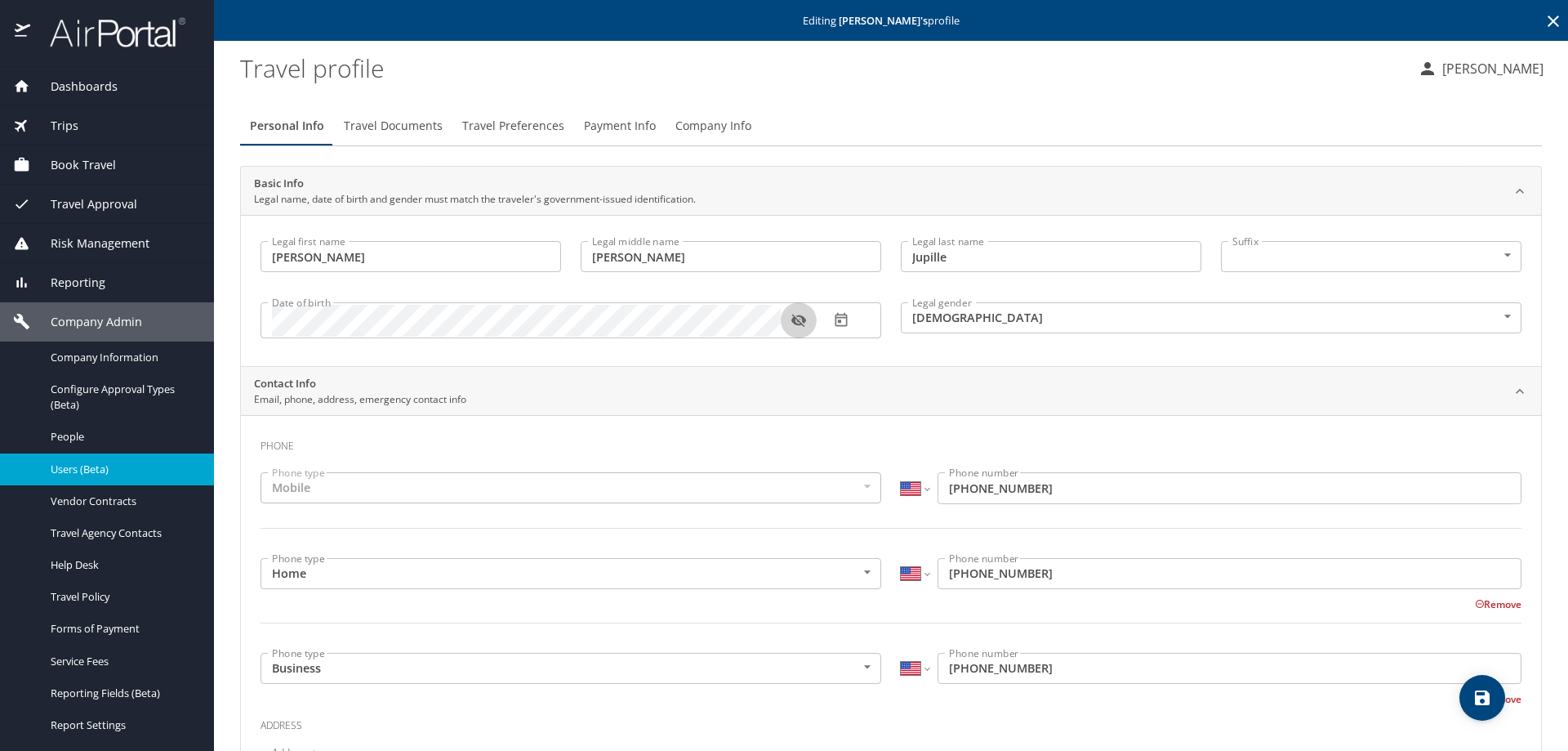
click at [801, 319] on icon "button" at bounding box center [799, 321] width 17 height 17
click at [805, 322] on icon "button" at bounding box center [798, 320] width 15 height 11
click at [377, 118] on span "Travel Documents" at bounding box center [393, 126] width 99 height 21
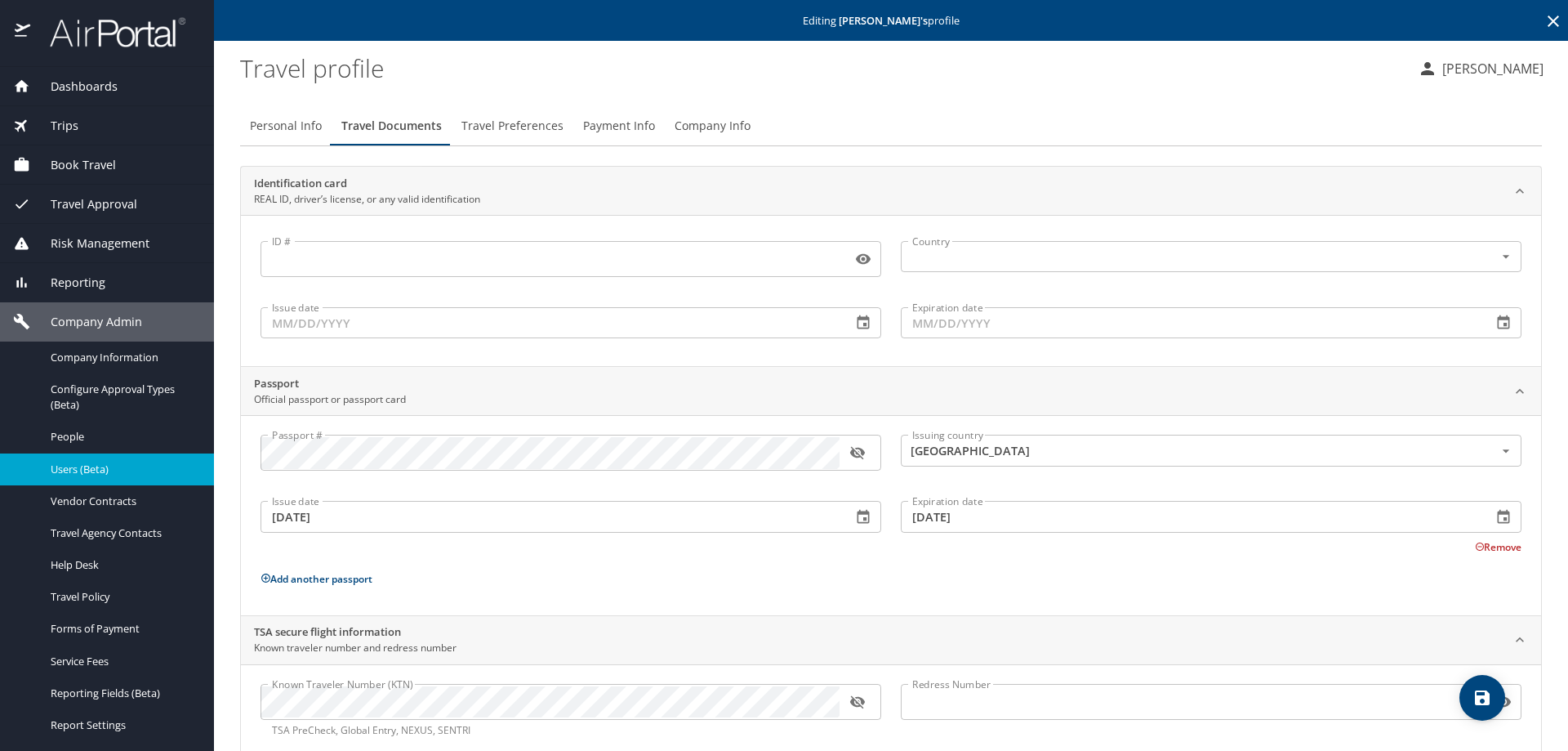
scroll to position [37, 0]
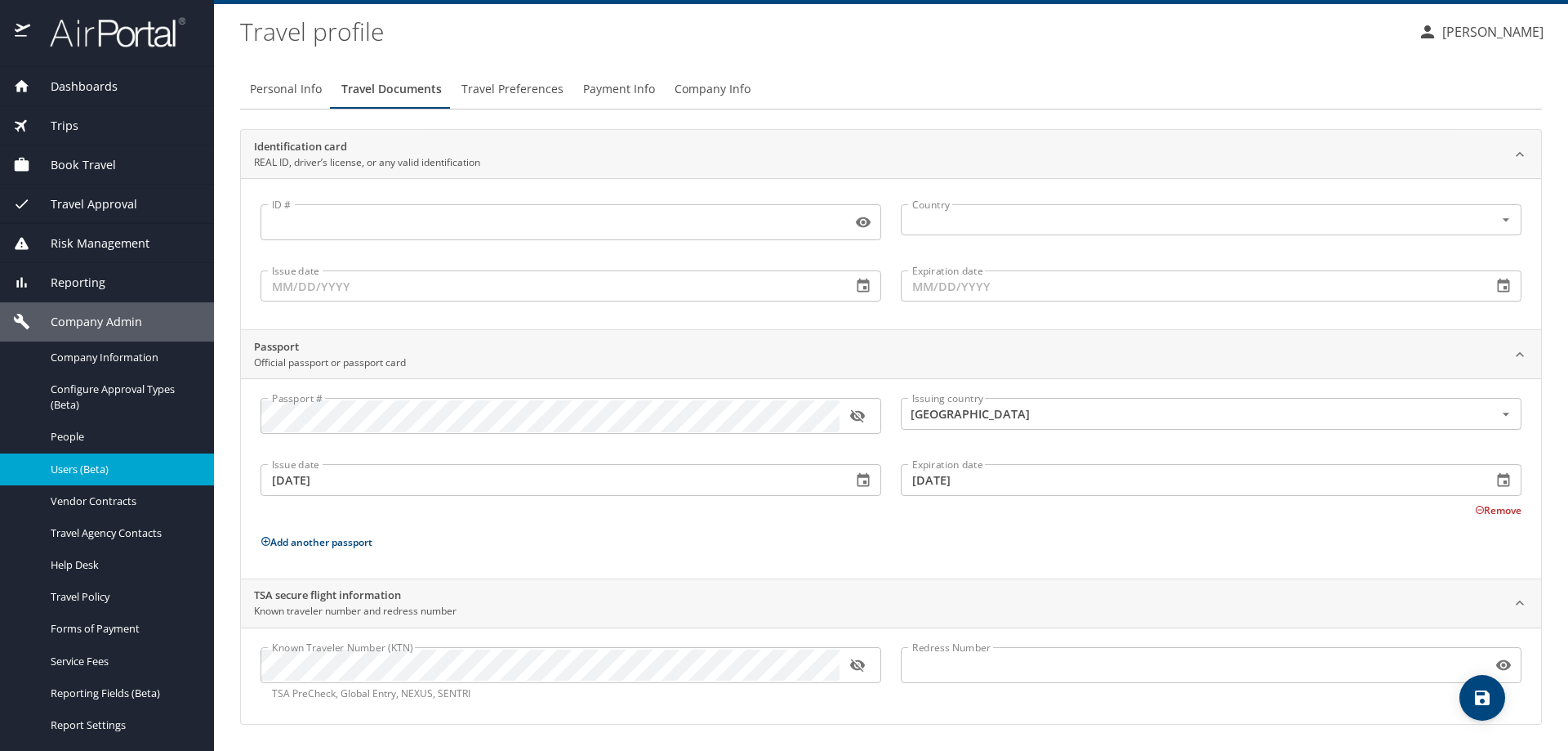
click at [515, 85] on span "Travel Preferences" at bounding box center [512, 89] width 102 height 21
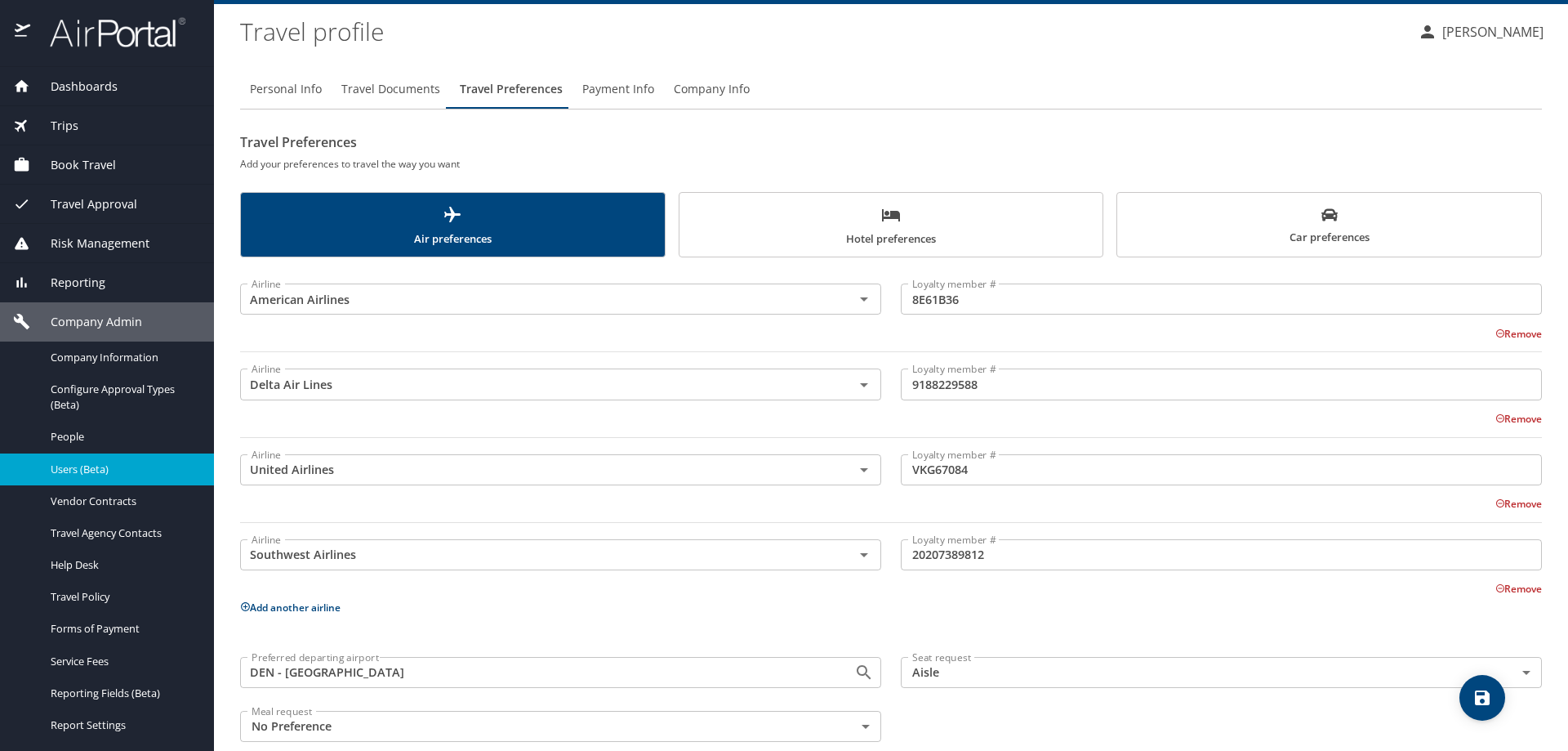
scroll to position [63, 0]
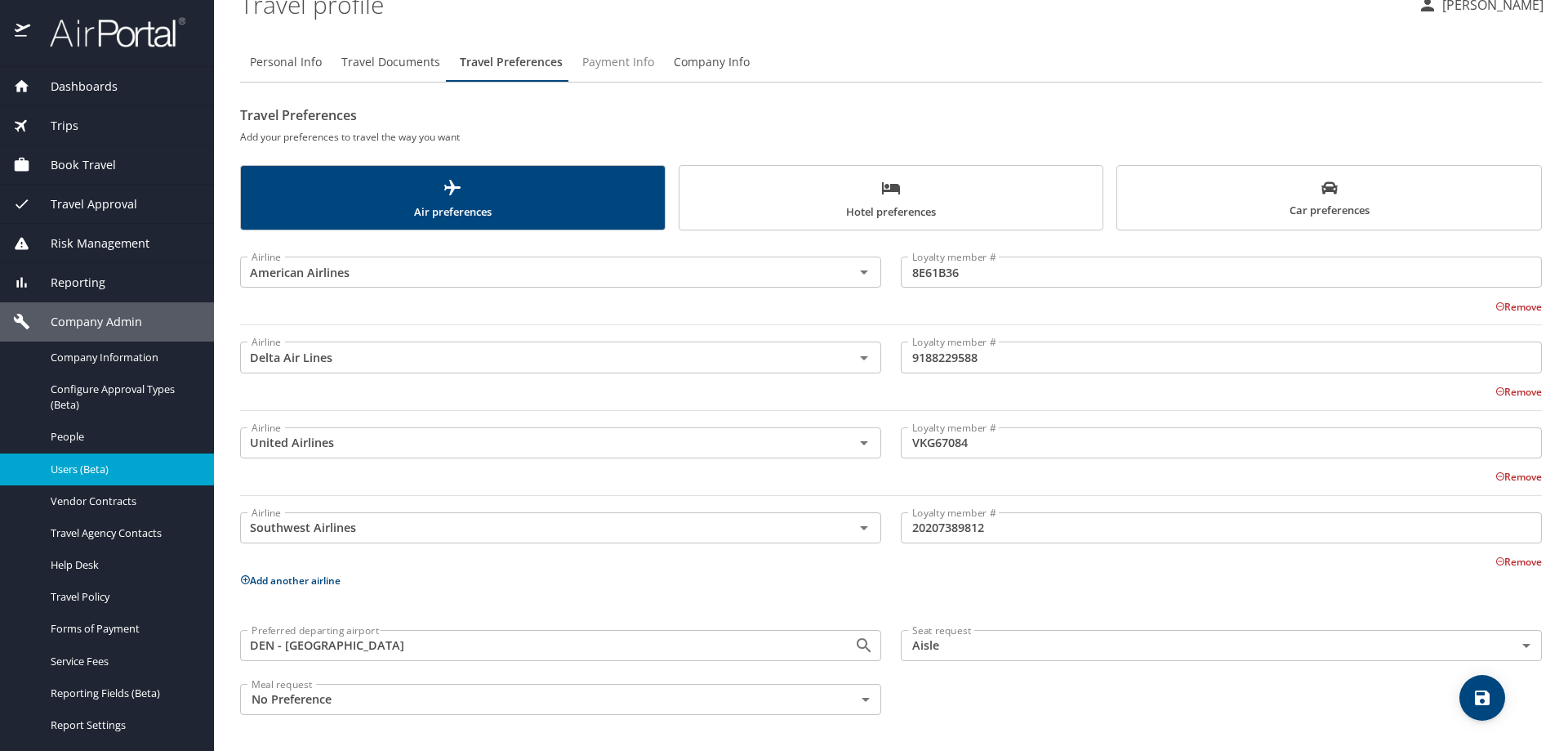
click at [629, 61] on span "Payment Info" at bounding box center [618, 63] width 72 height 21
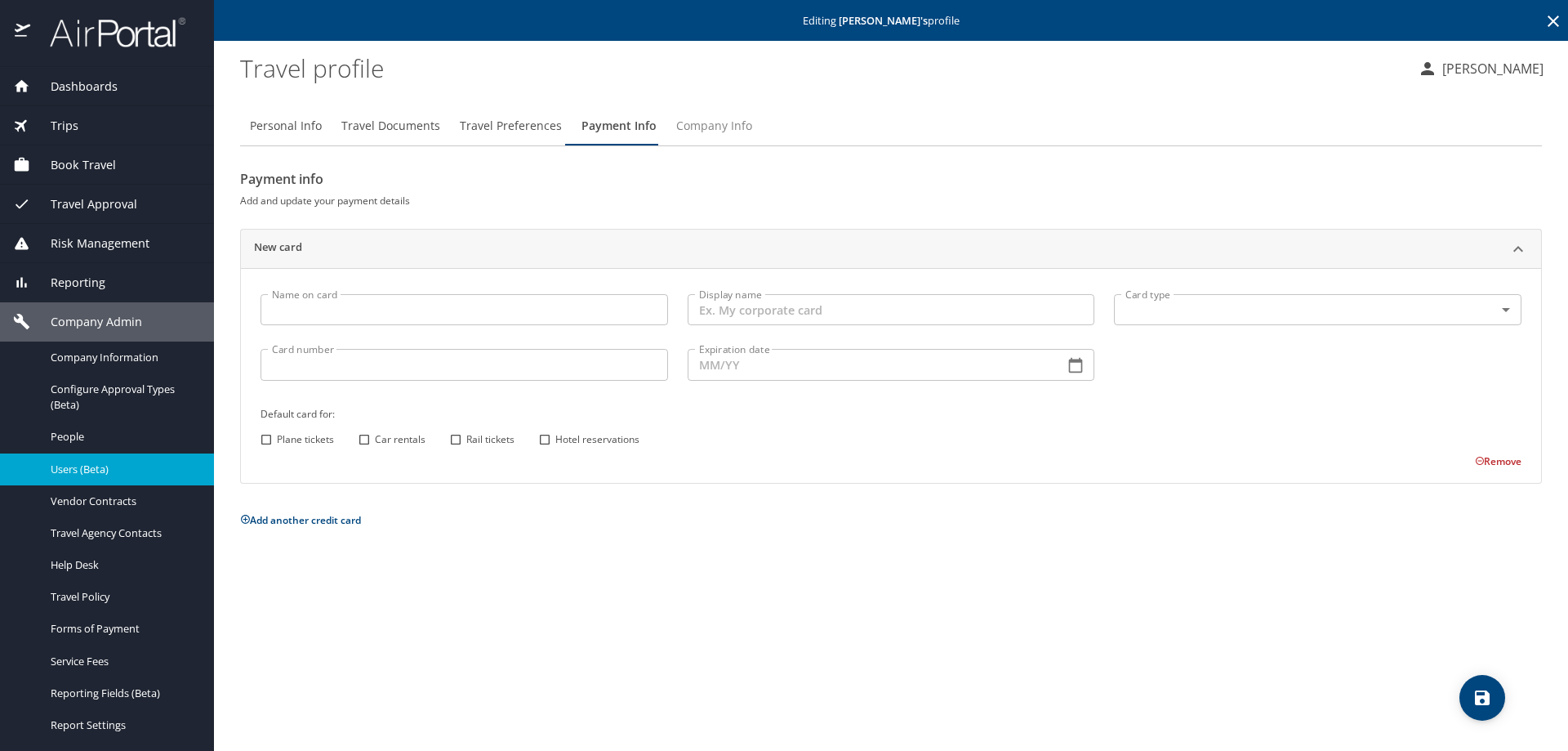
click at [723, 128] on span "Company Info" at bounding box center [714, 126] width 76 height 21
